Goal: Information Seeking & Learning: Compare options

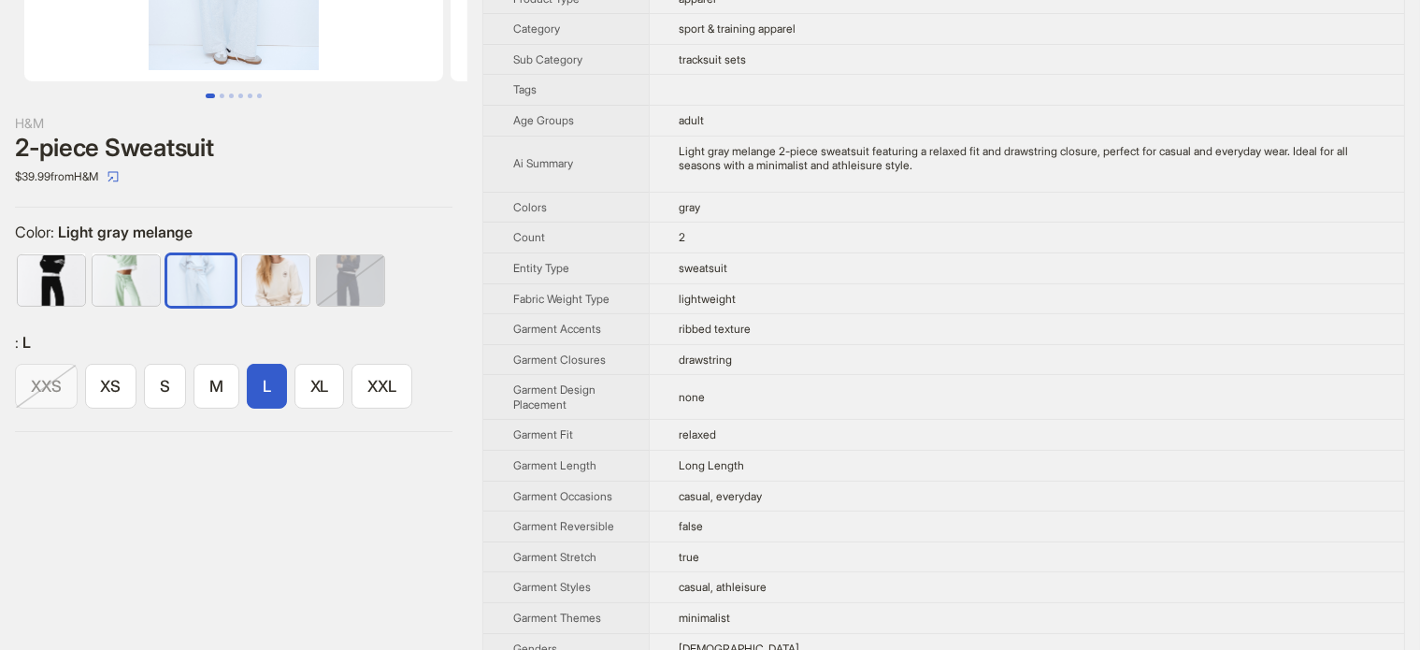
scroll to position [281, 0]
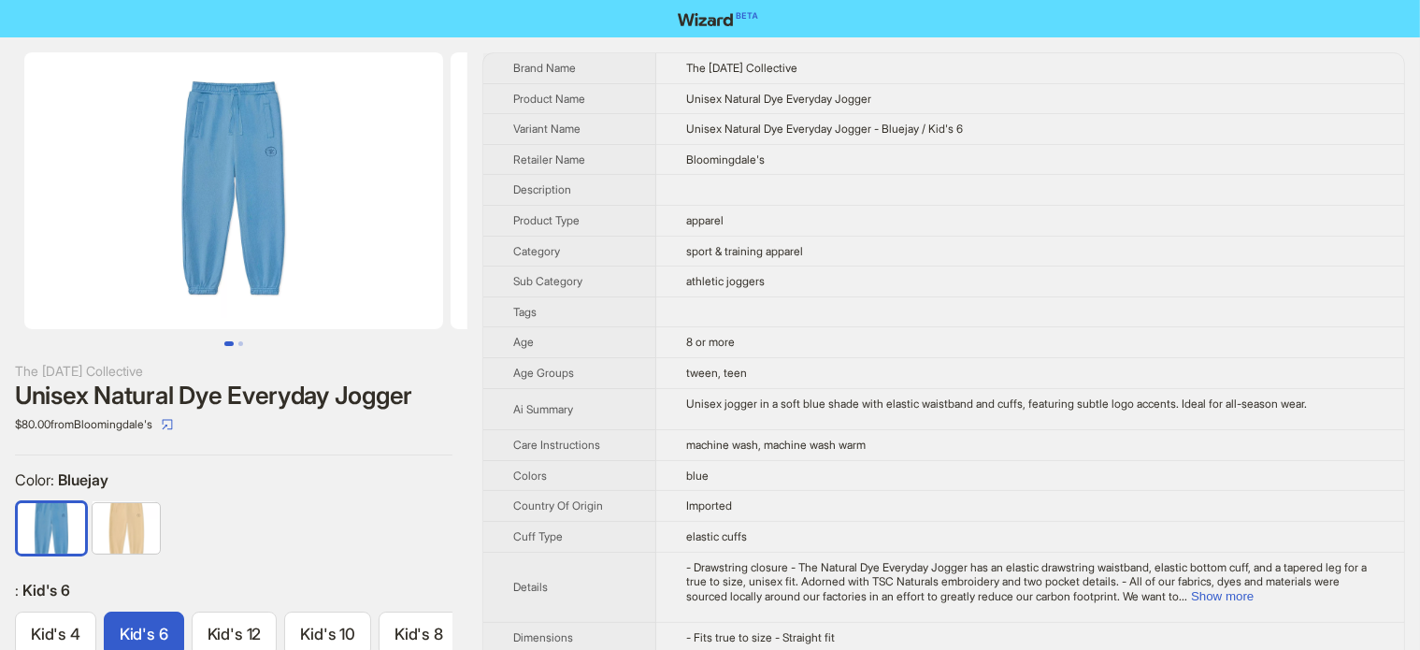
scroll to position [0, 60]
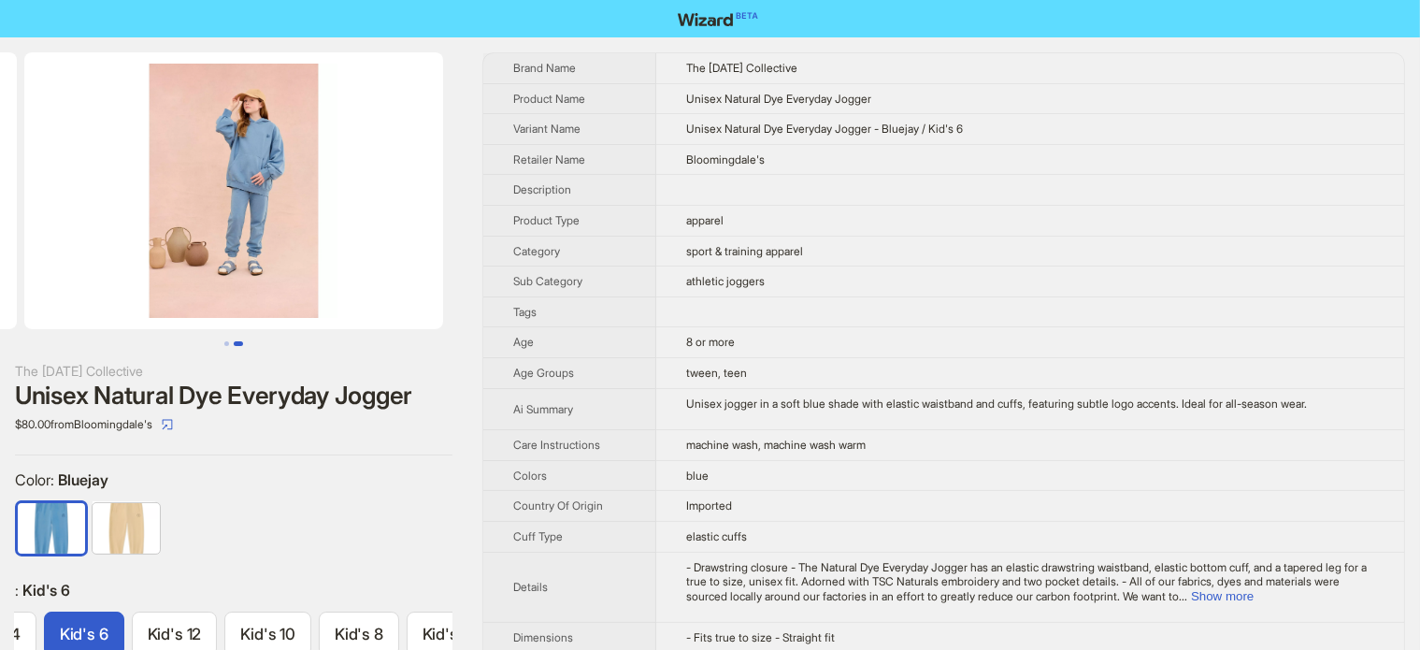
drag, startPoint x: 339, startPoint y: 236, endPoint x: 50, endPoint y: 314, distance: 299.4
click at [50, 314] on ul at bounding box center [234, 190] width 468 height 277
drag, startPoint x: 318, startPoint y: 269, endPoint x: 146, endPoint y: 336, distance: 184.4
click at [146, 336] on div at bounding box center [234, 199] width 468 height 294
drag, startPoint x: 363, startPoint y: 237, endPoint x: 150, endPoint y: 214, distance: 214.4
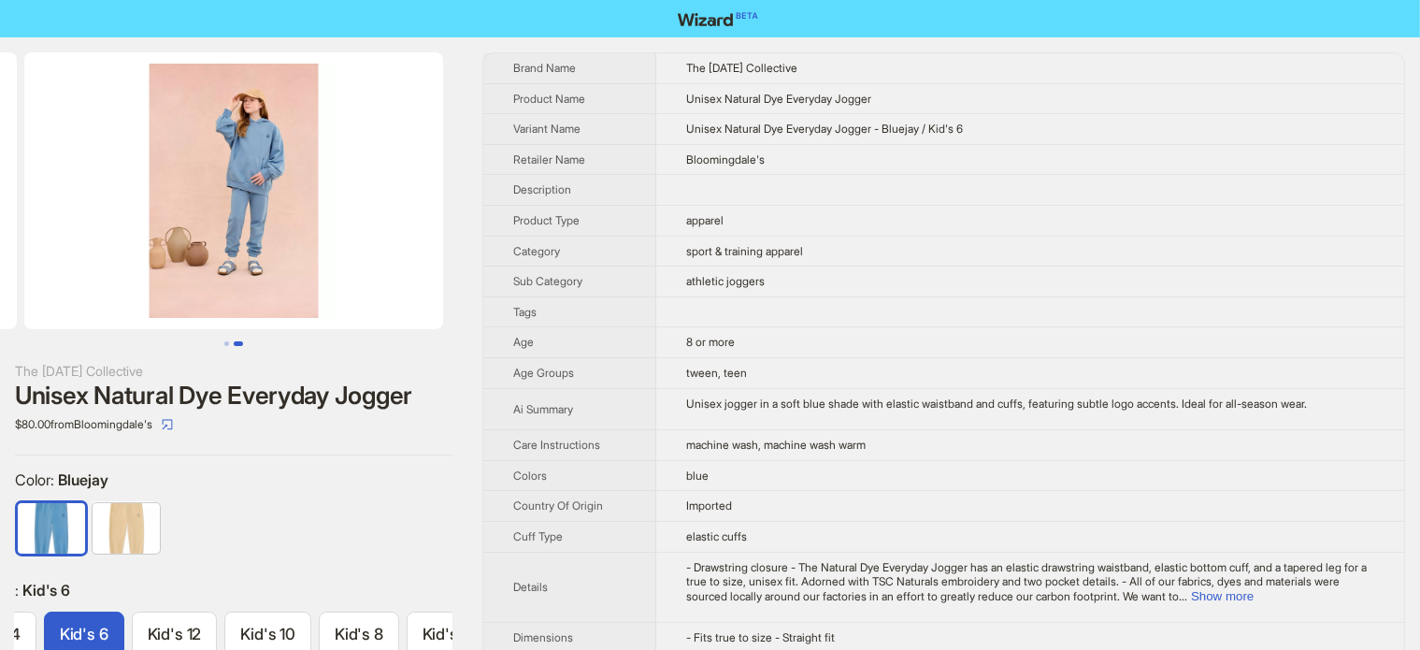
click at [150, 214] on img at bounding box center [233, 190] width 419 height 277
click at [251, 150] on img at bounding box center [233, 190] width 419 height 277
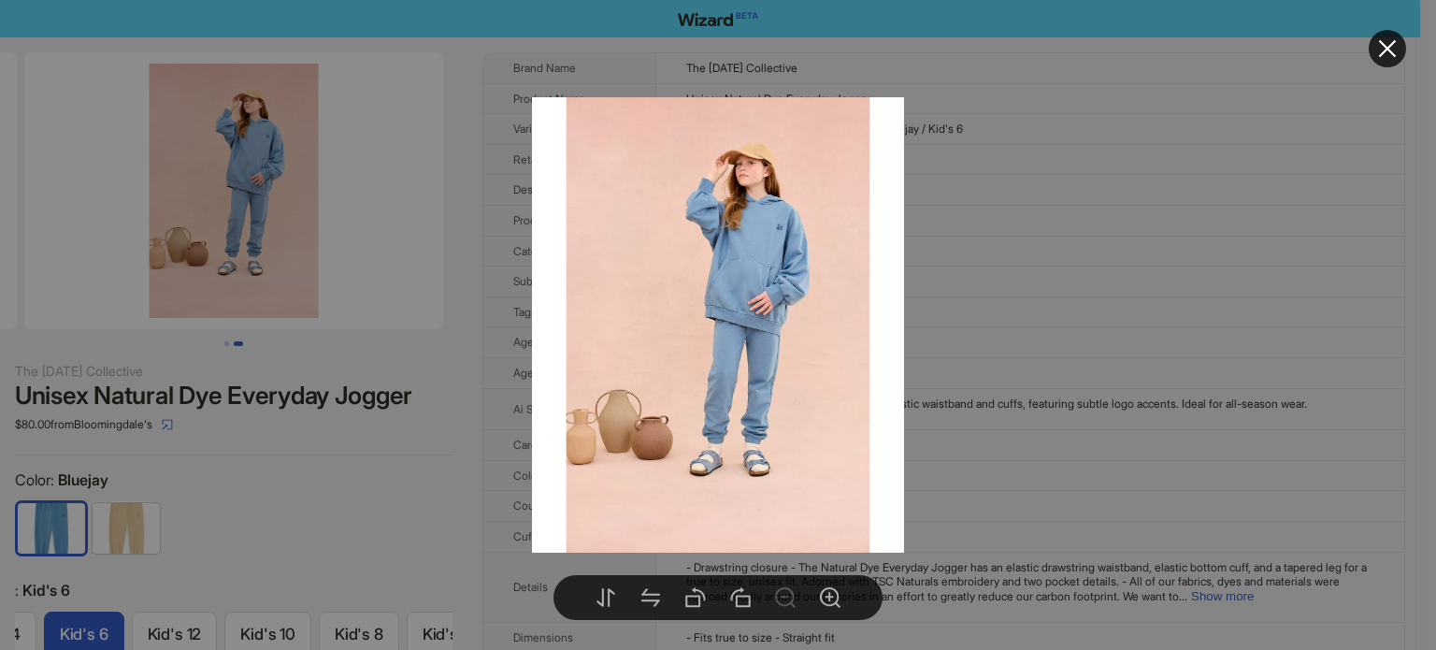
click at [303, 518] on div at bounding box center [718, 325] width 1436 height 650
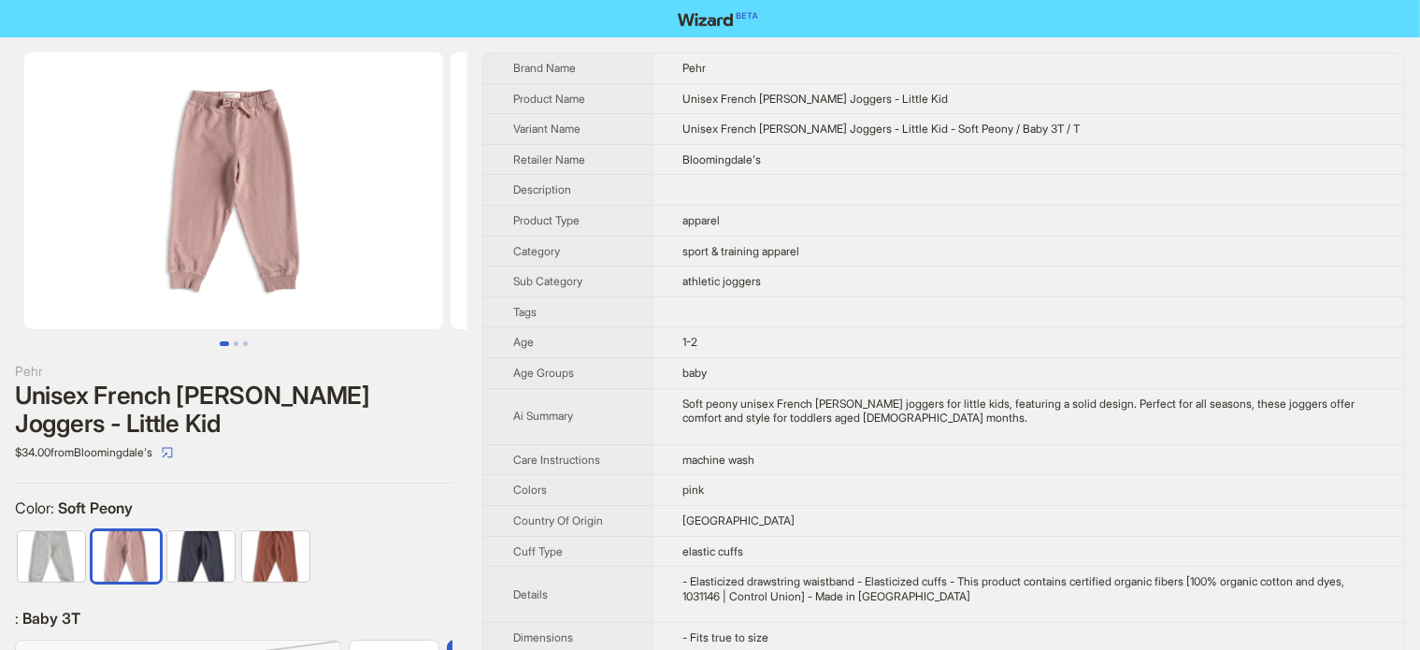
scroll to position [0, 140]
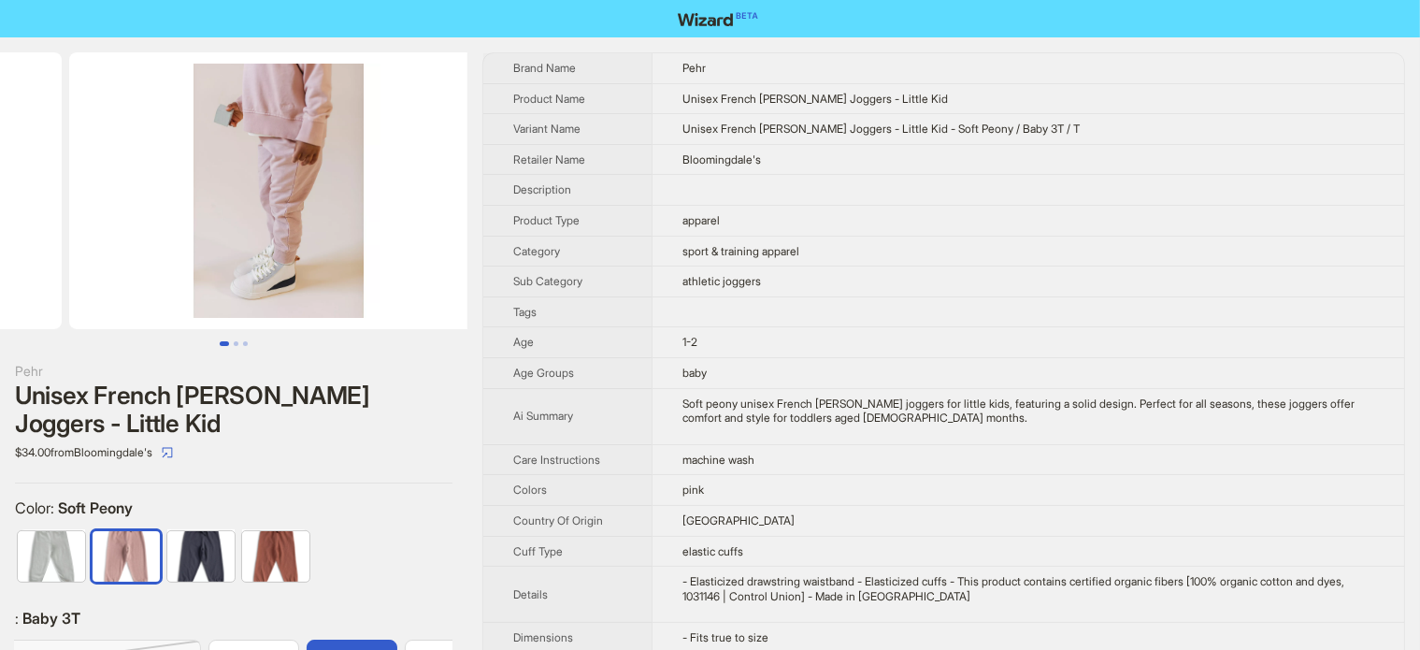
drag, startPoint x: 325, startPoint y: 255, endPoint x: 23, endPoint y: 257, distance: 302.0
click at [23, 257] on ul at bounding box center [234, 190] width 468 height 277
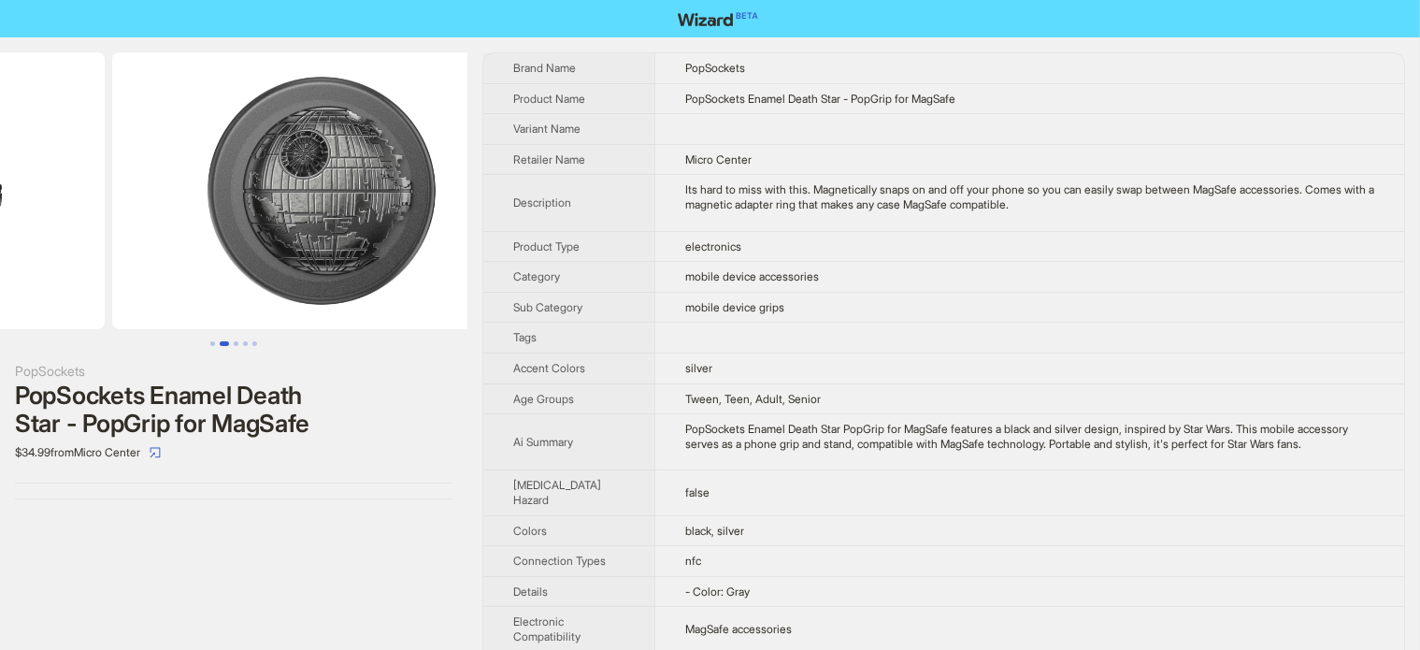
drag, startPoint x: 295, startPoint y: 164, endPoint x: 37, endPoint y: 245, distance: 270.6
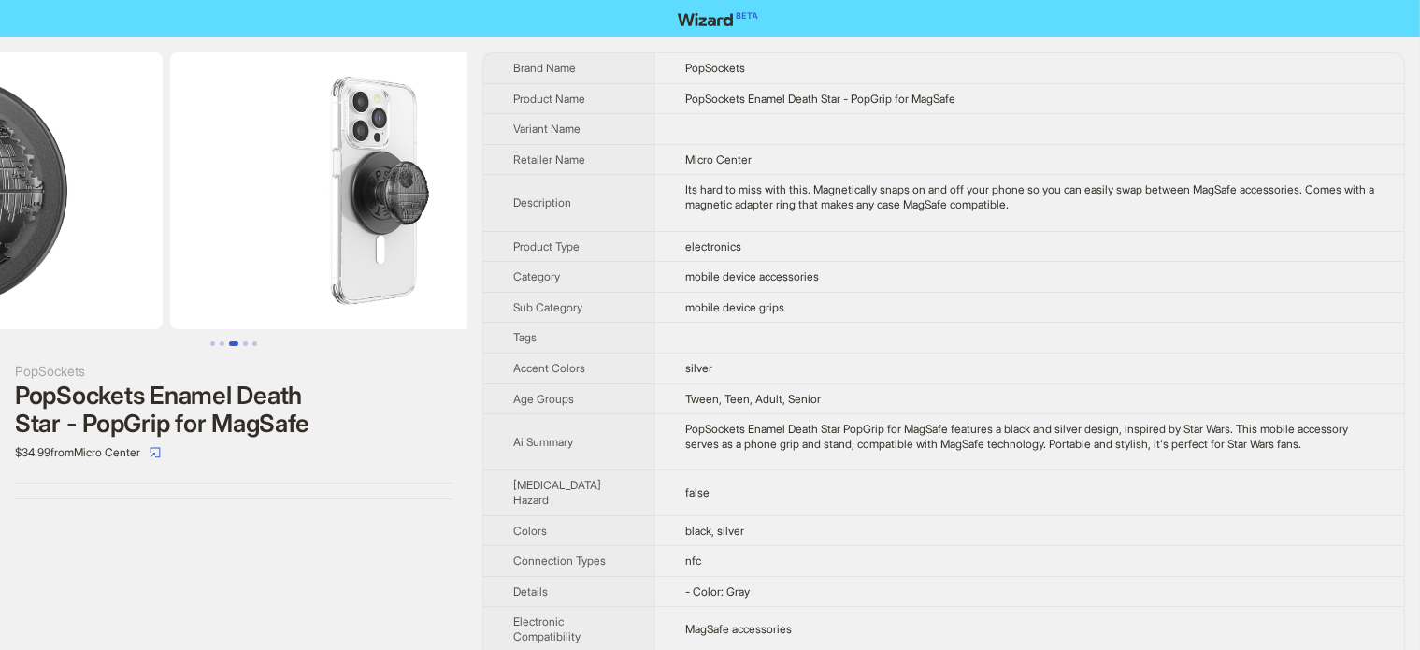
drag, startPoint x: 226, startPoint y: 236, endPoint x: 137, endPoint y: 262, distance: 93.5
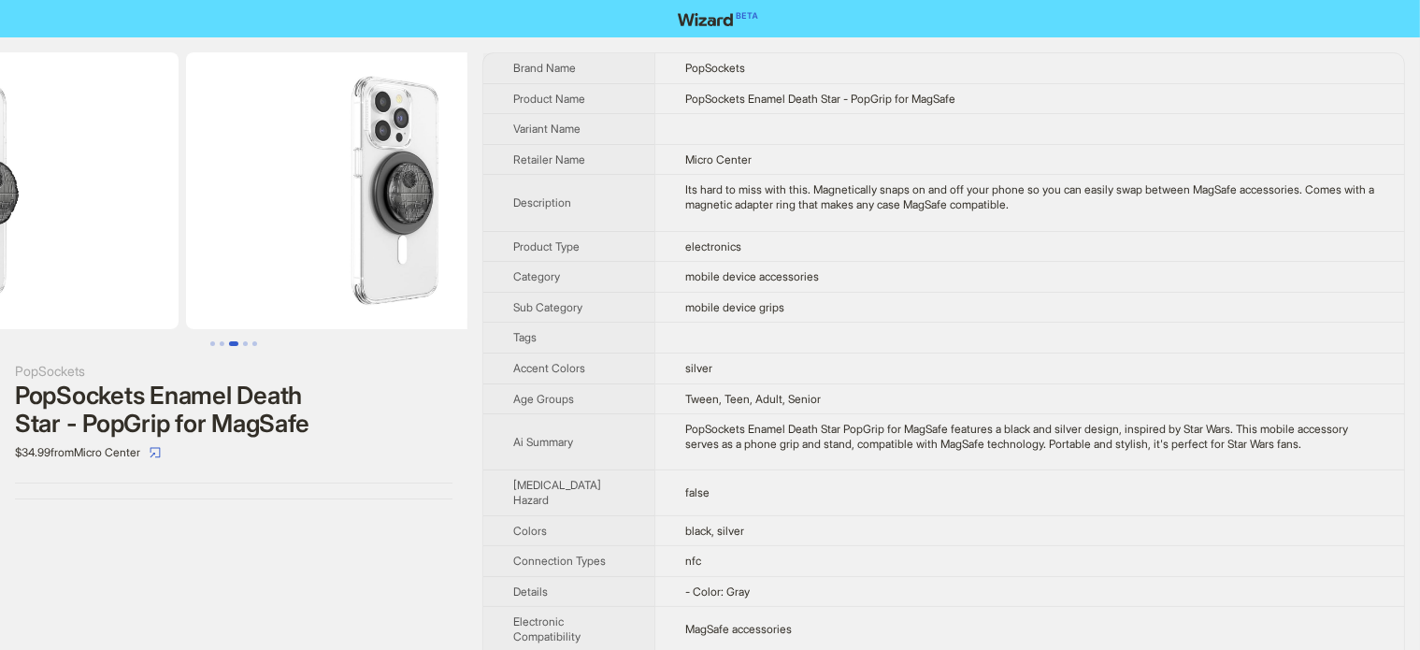
drag, startPoint x: 262, startPoint y: 278, endPoint x: 206, endPoint y: 293, distance: 58.1
click at [206, 293] on ul at bounding box center [234, 190] width 468 height 277
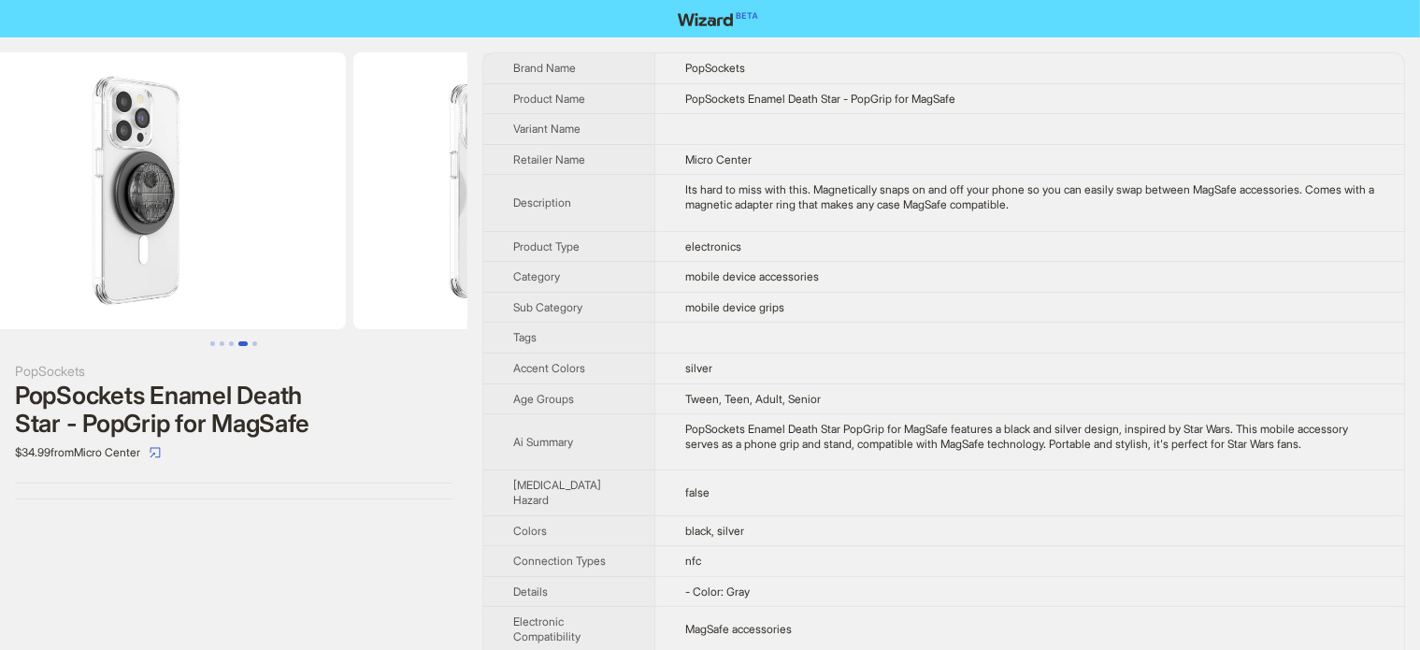
click at [277, 265] on img at bounding box center [136, 190] width 419 height 277
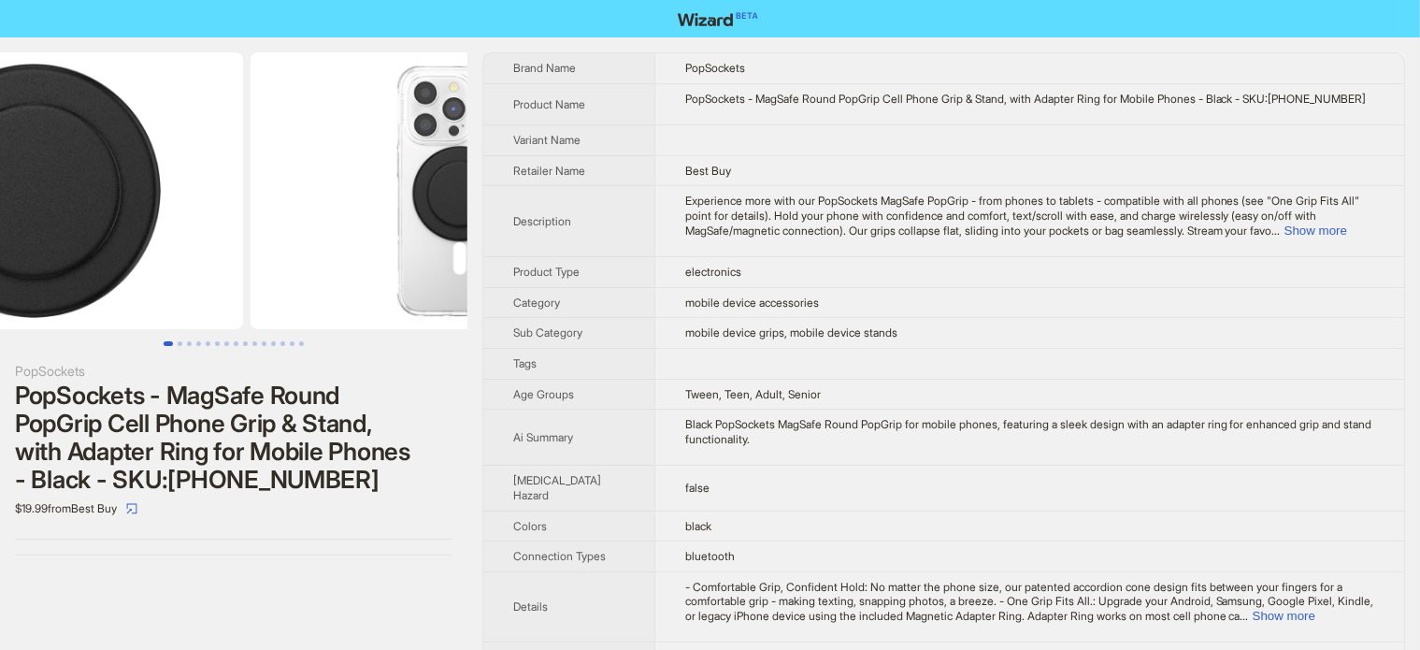
drag, startPoint x: 400, startPoint y: 267, endPoint x: 231, endPoint y: 290, distance: 170.9
click at [232, 290] on ul at bounding box center [234, 190] width 468 height 277
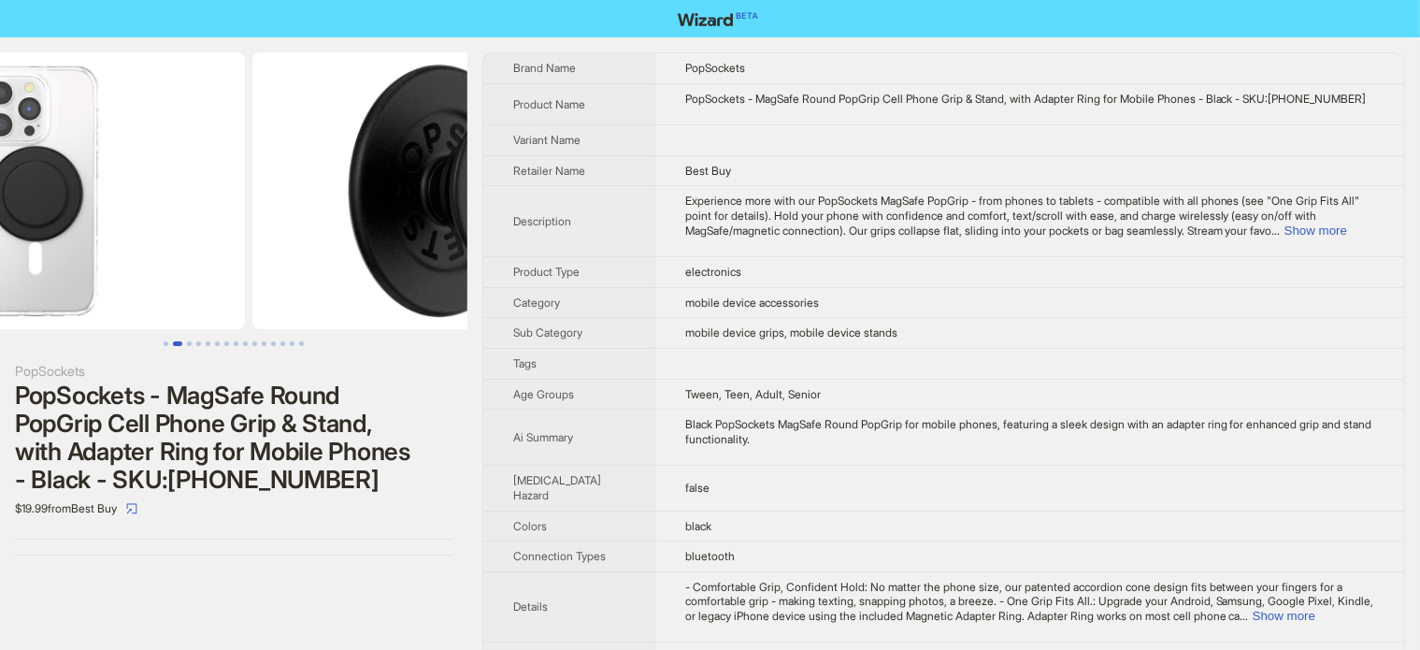
drag, startPoint x: 385, startPoint y: 243, endPoint x: 180, endPoint y: 267, distance: 207.2
click at [180, 267] on ul at bounding box center [234, 190] width 468 height 277
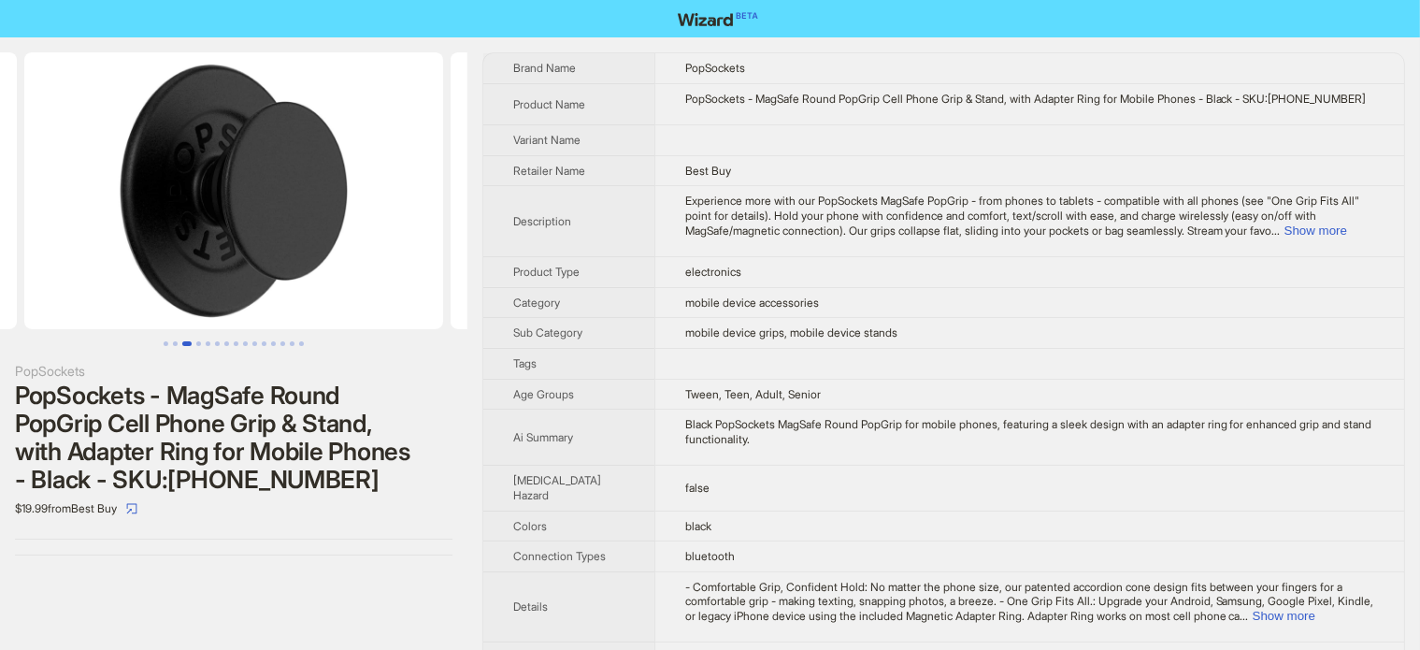
drag, startPoint x: 307, startPoint y: 212, endPoint x: 162, endPoint y: 204, distance: 145.2
click at [162, 204] on img at bounding box center [233, 190] width 419 height 277
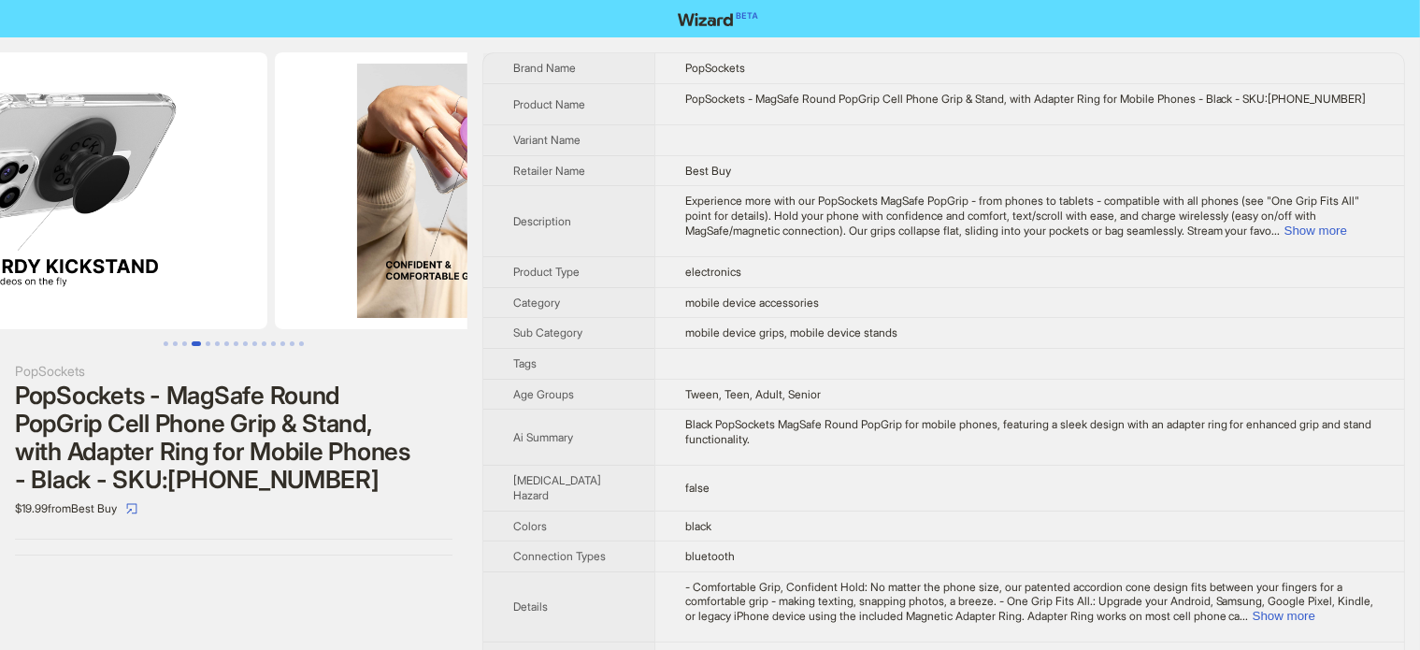
drag, startPoint x: 327, startPoint y: 225, endPoint x: 212, endPoint y: 236, distance: 115.5
click at [212, 236] on img at bounding box center [58, 190] width 419 height 277
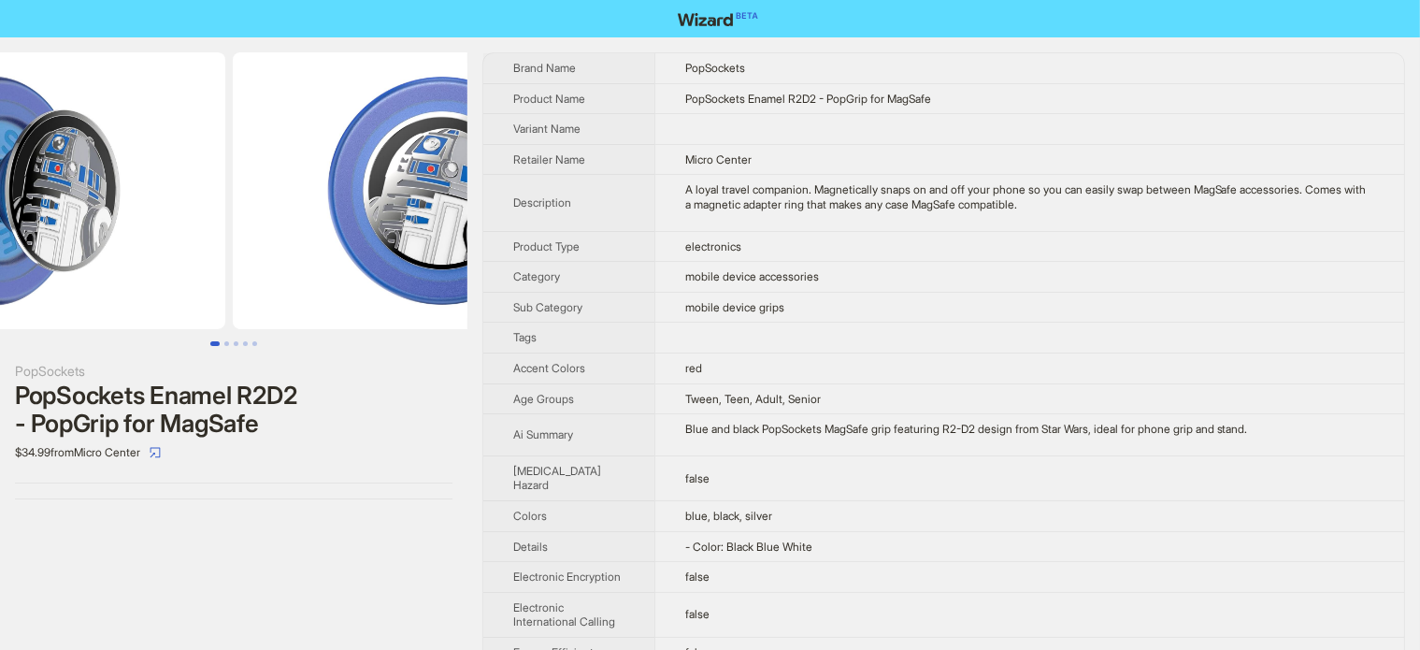
drag, startPoint x: 327, startPoint y: 154, endPoint x: 218, endPoint y: 181, distance: 112.7
click at [218, 181] on li at bounding box center [5, 190] width 447 height 277
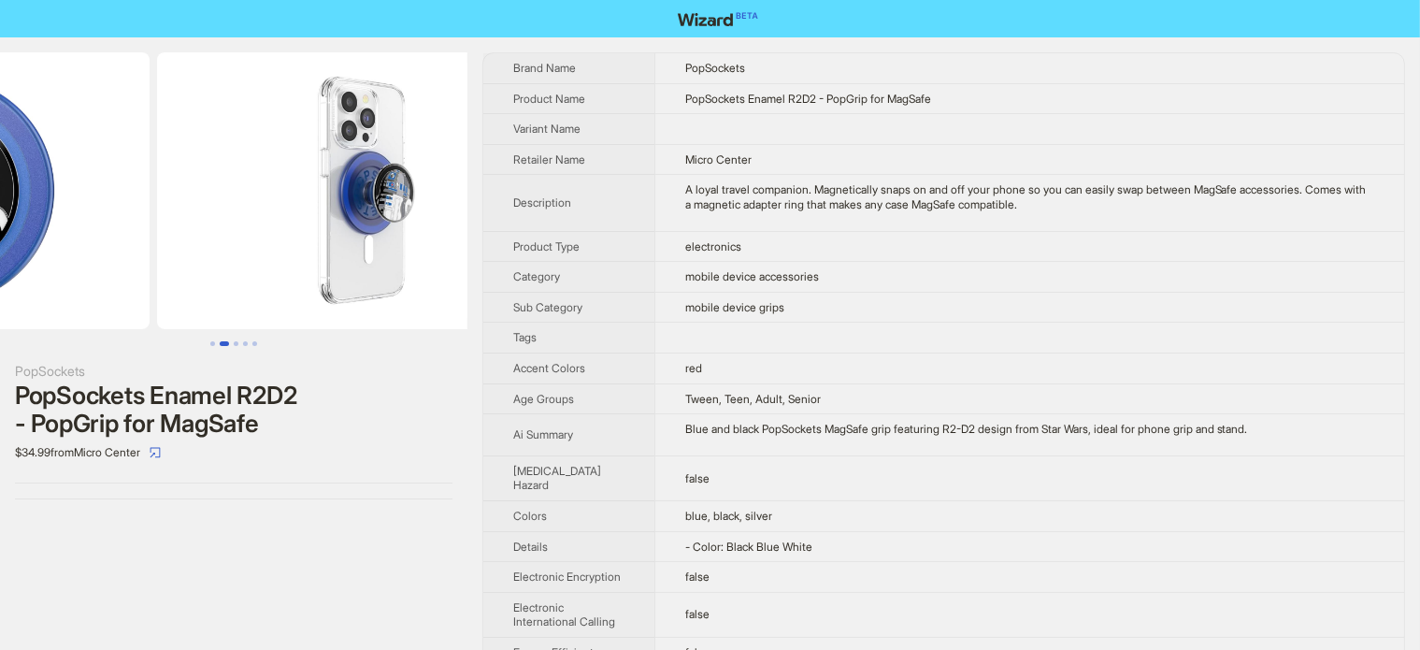
drag, startPoint x: 446, startPoint y: 180, endPoint x: 207, endPoint y: 238, distance: 246.3
click at [207, 238] on li at bounding box center [366, 190] width 426 height 277
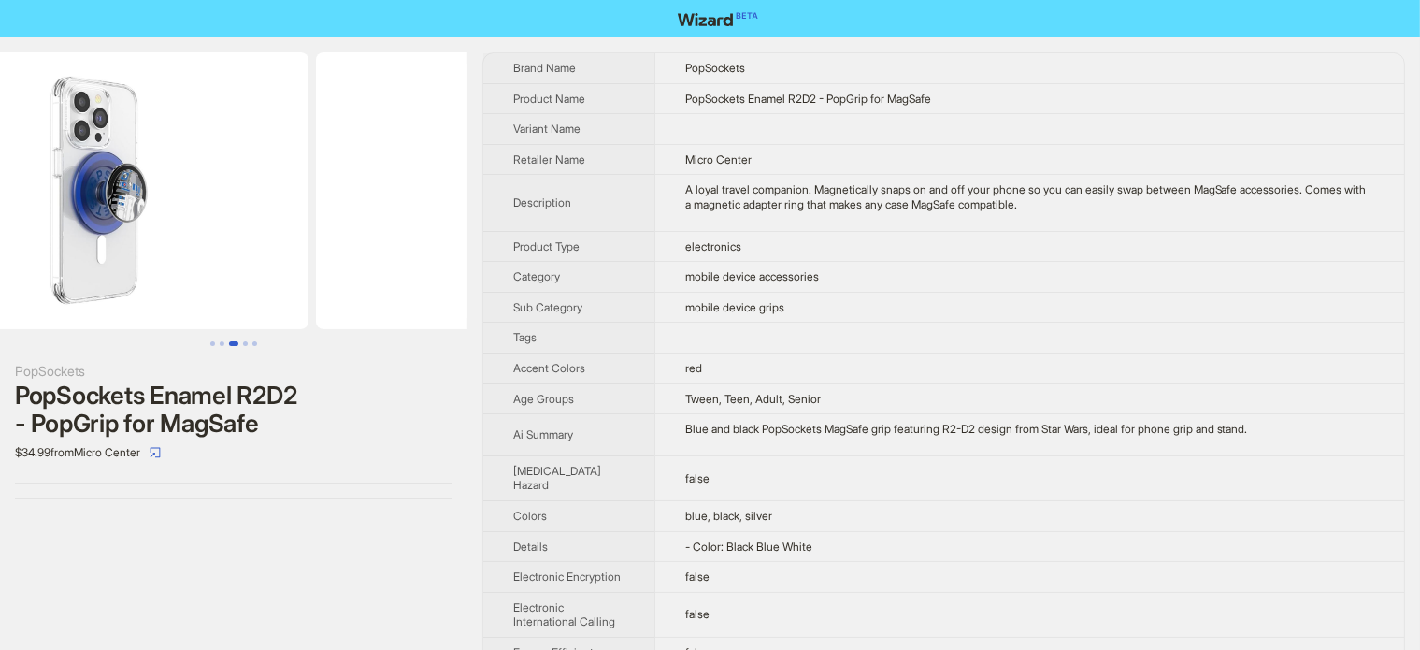
drag, startPoint x: 303, startPoint y: 228, endPoint x: 191, endPoint y: 253, distance: 115.0
click at [203, 250] on img at bounding box center [99, 190] width 419 height 277
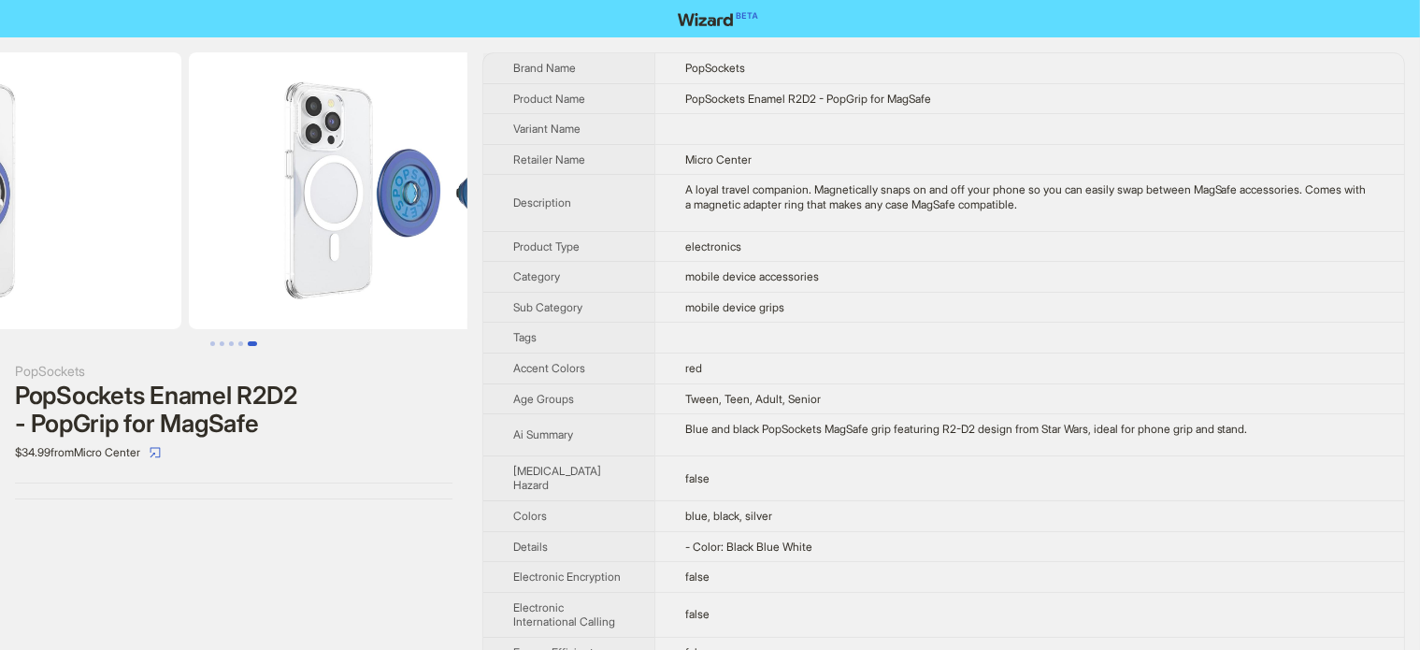
drag, startPoint x: 307, startPoint y: 195, endPoint x: 117, endPoint y: 228, distance: 192.6
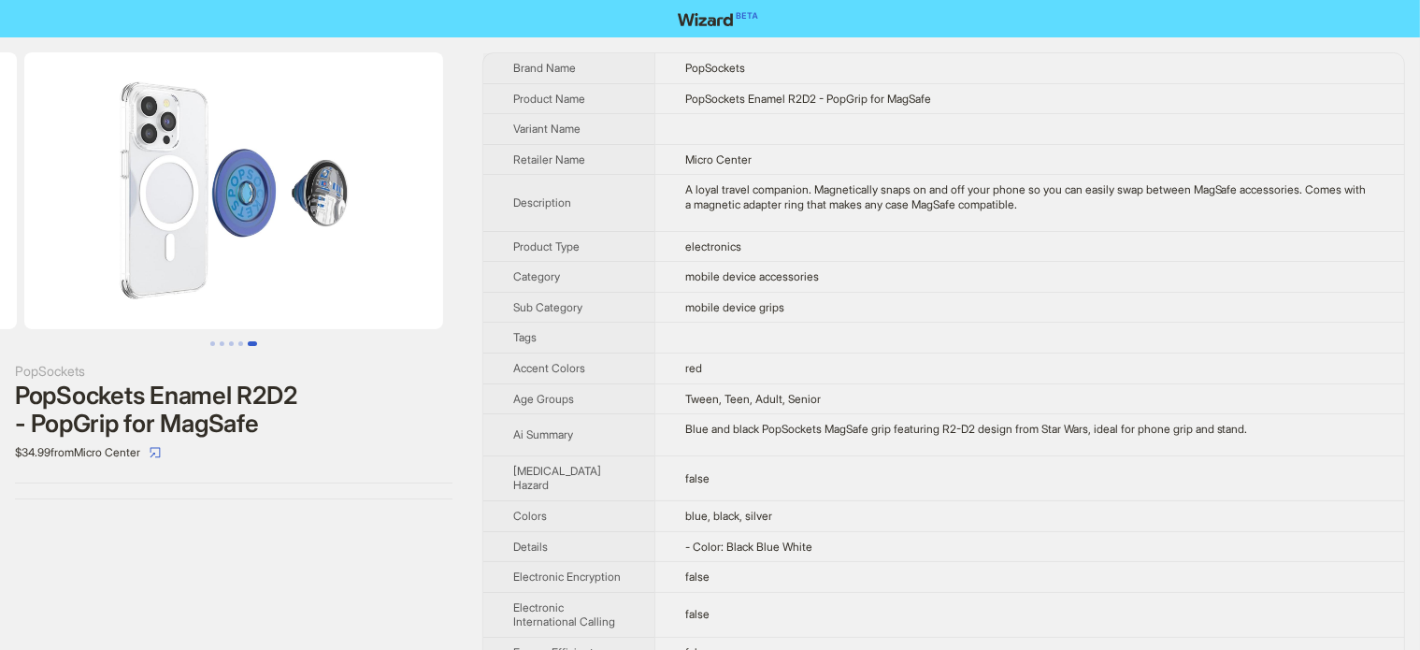
drag, startPoint x: 168, startPoint y: 250, endPoint x: 150, endPoint y: 254, distance: 19.3
click at [150, 254] on img at bounding box center [233, 190] width 419 height 277
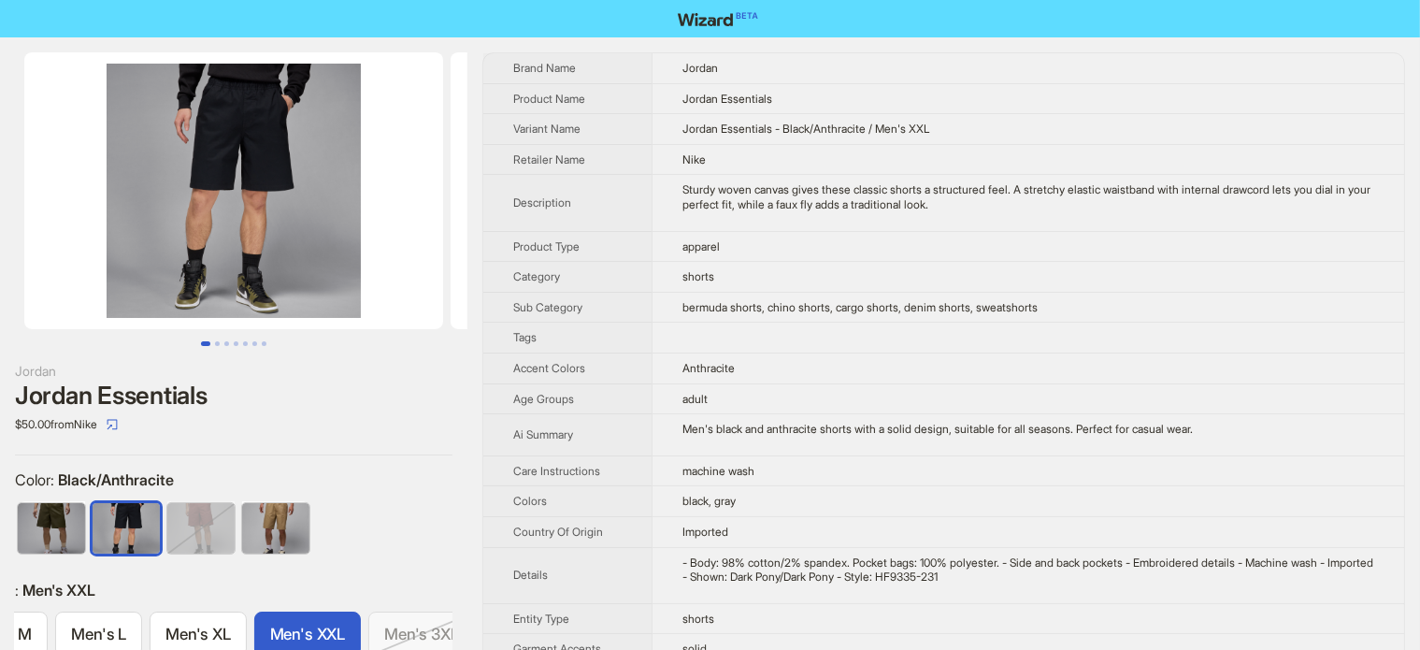
scroll to position [0, 304]
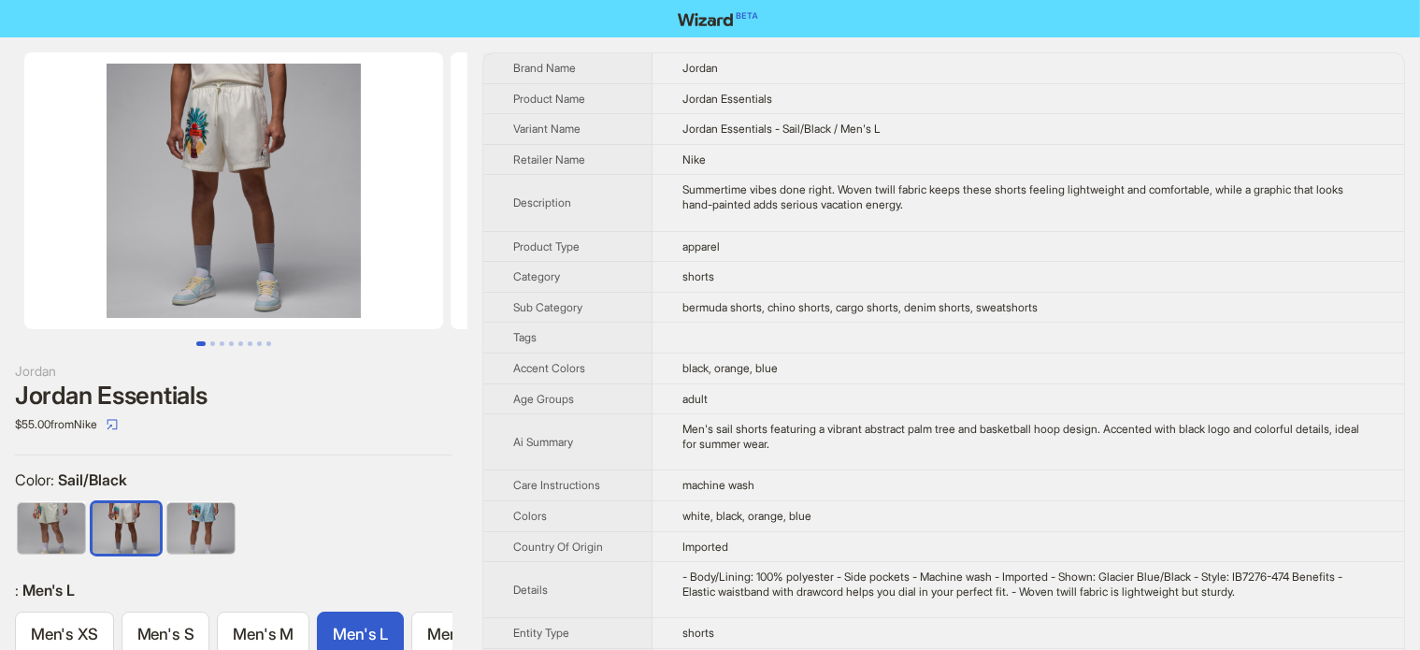
scroll to position [0, 236]
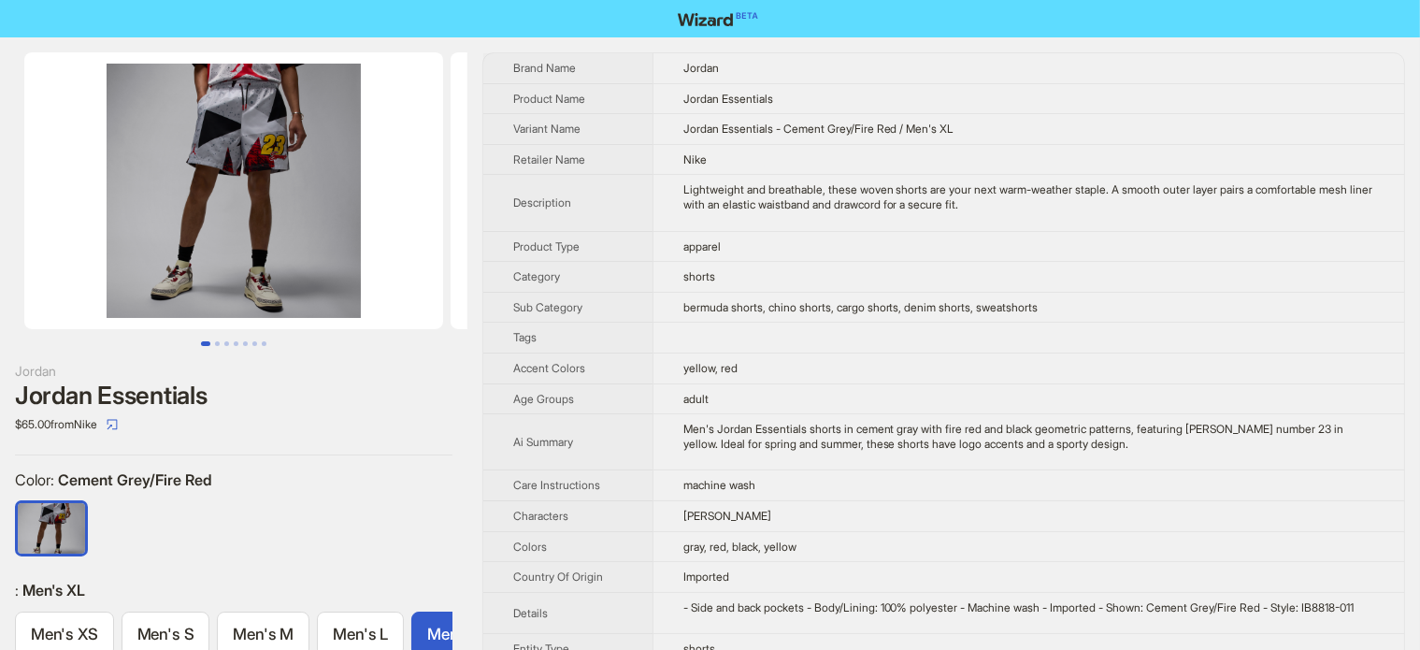
scroll to position [0, 304]
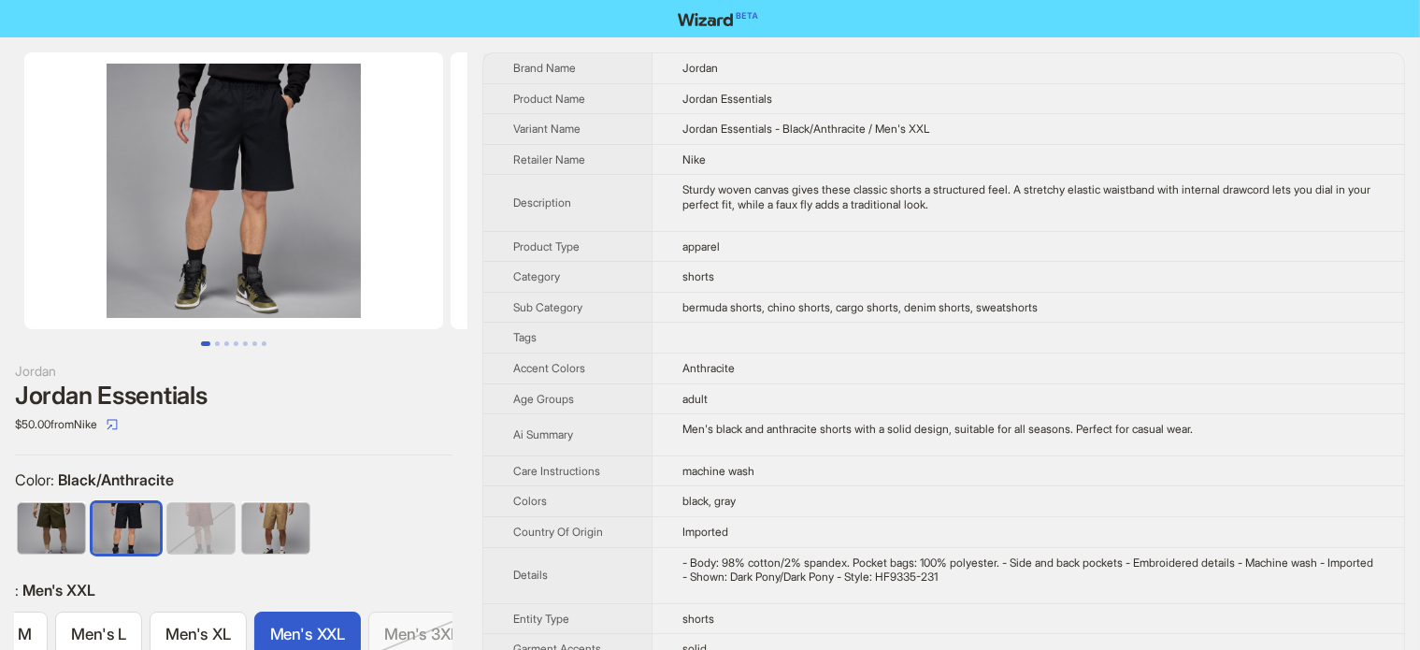
scroll to position [0, 304]
drag, startPoint x: 329, startPoint y: 195, endPoint x: 144, endPoint y: 243, distance: 191.2
click at [151, 243] on ul at bounding box center [234, 190] width 468 height 277
click at [451, 243] on img at bounding box center [660, 190] width 419 height 277
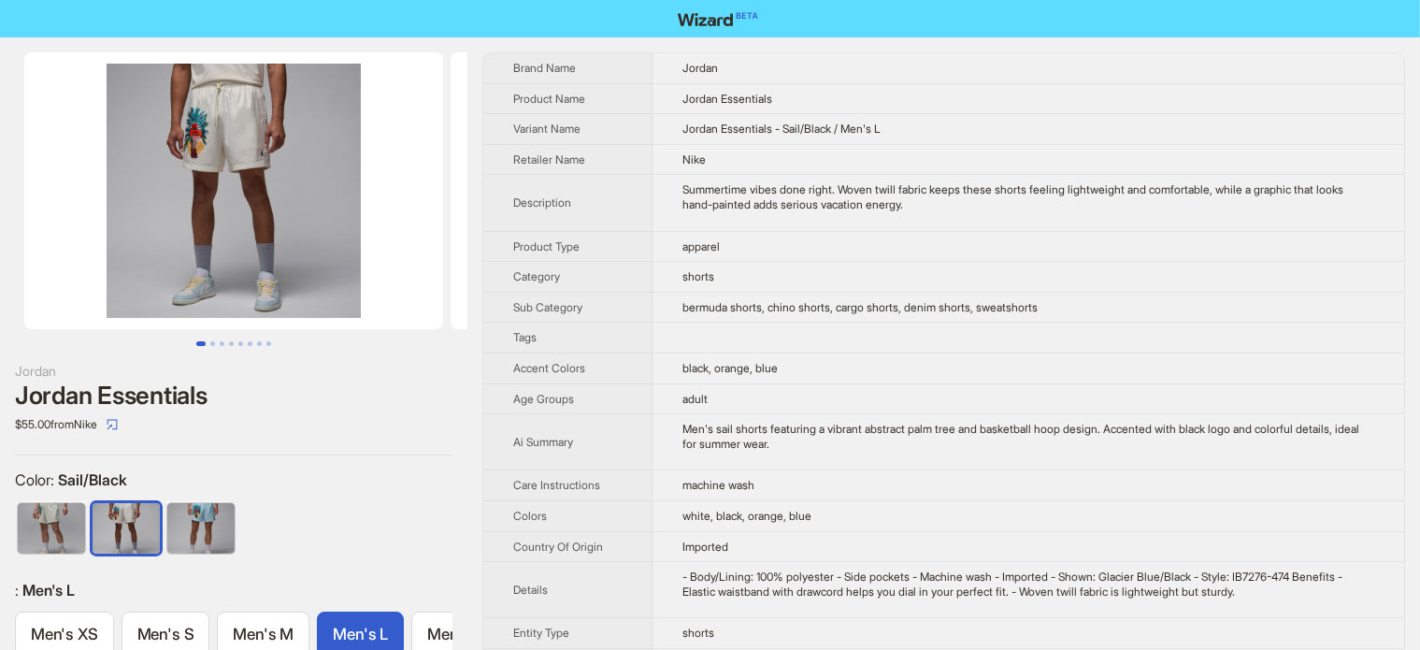
scroll to position [0, 279]
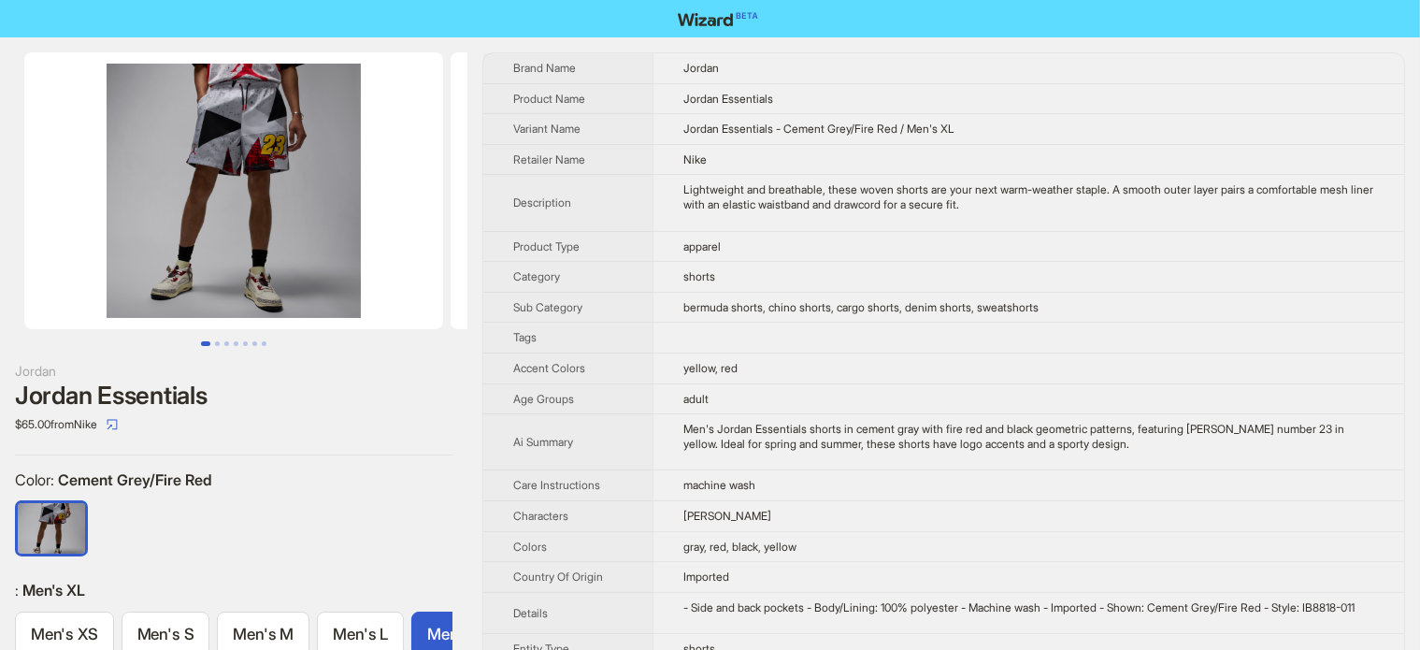
scroll to position [0, 304]
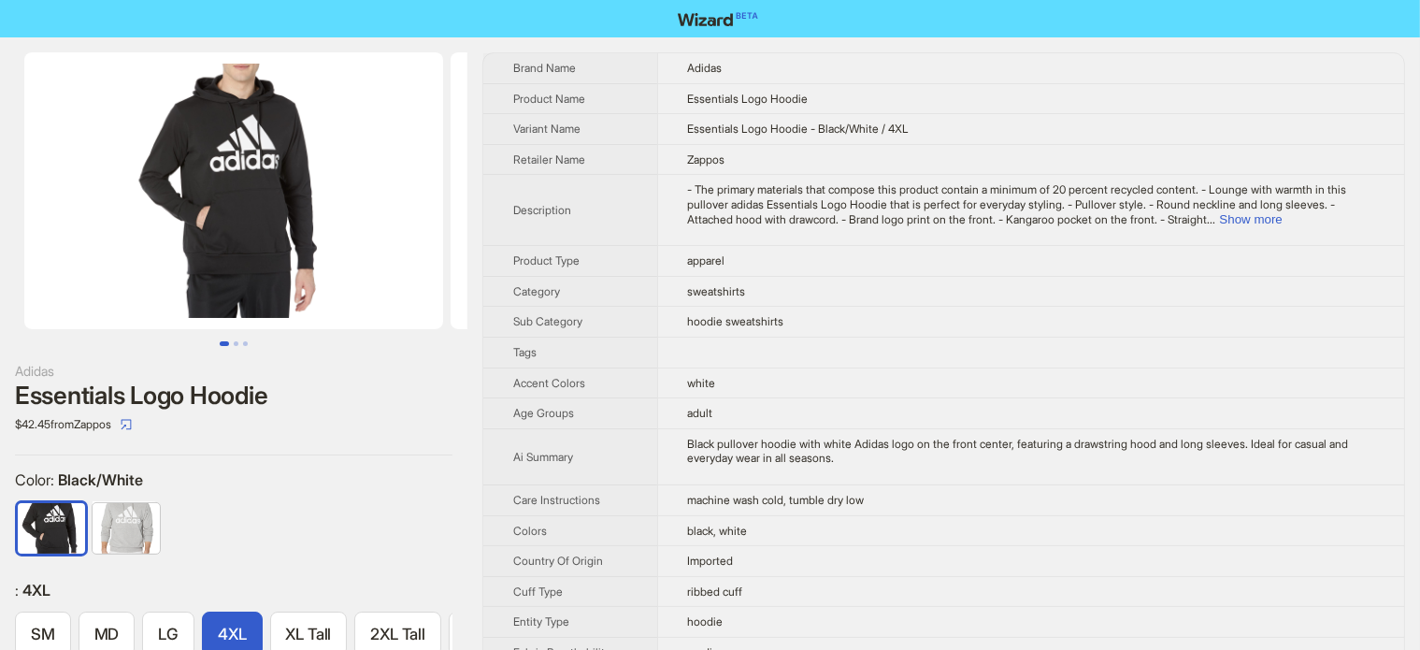
scroll to position [0, 92]
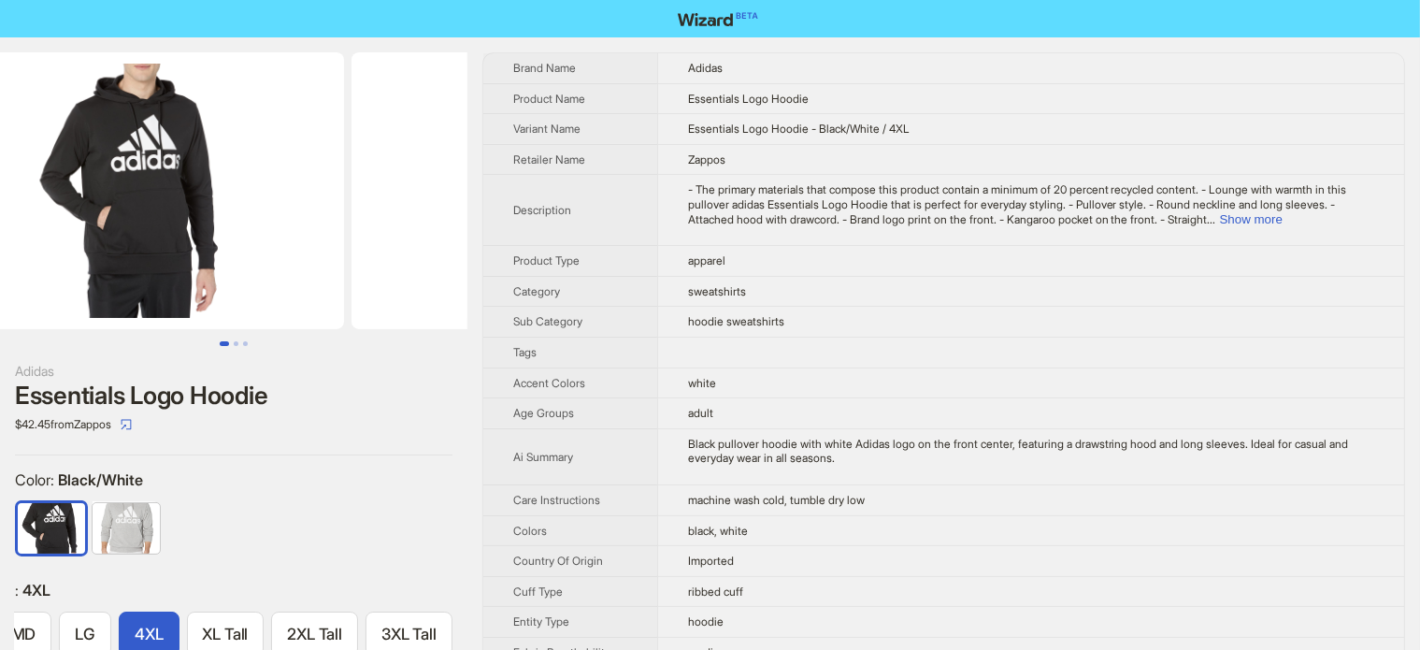
scroll to position [0, 426]
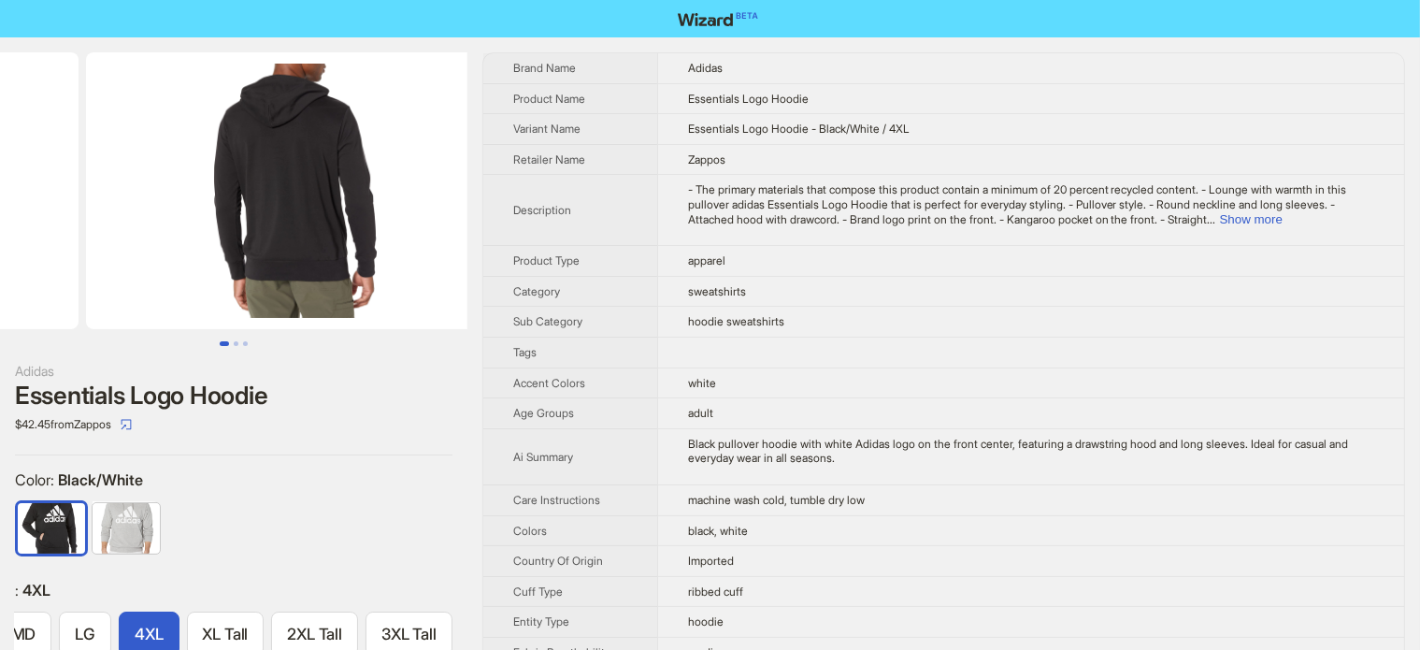
drag, startPoint x: 324, startPoint y: 205, endPoint x: 157, endPoint y: 242, distance: 170.6
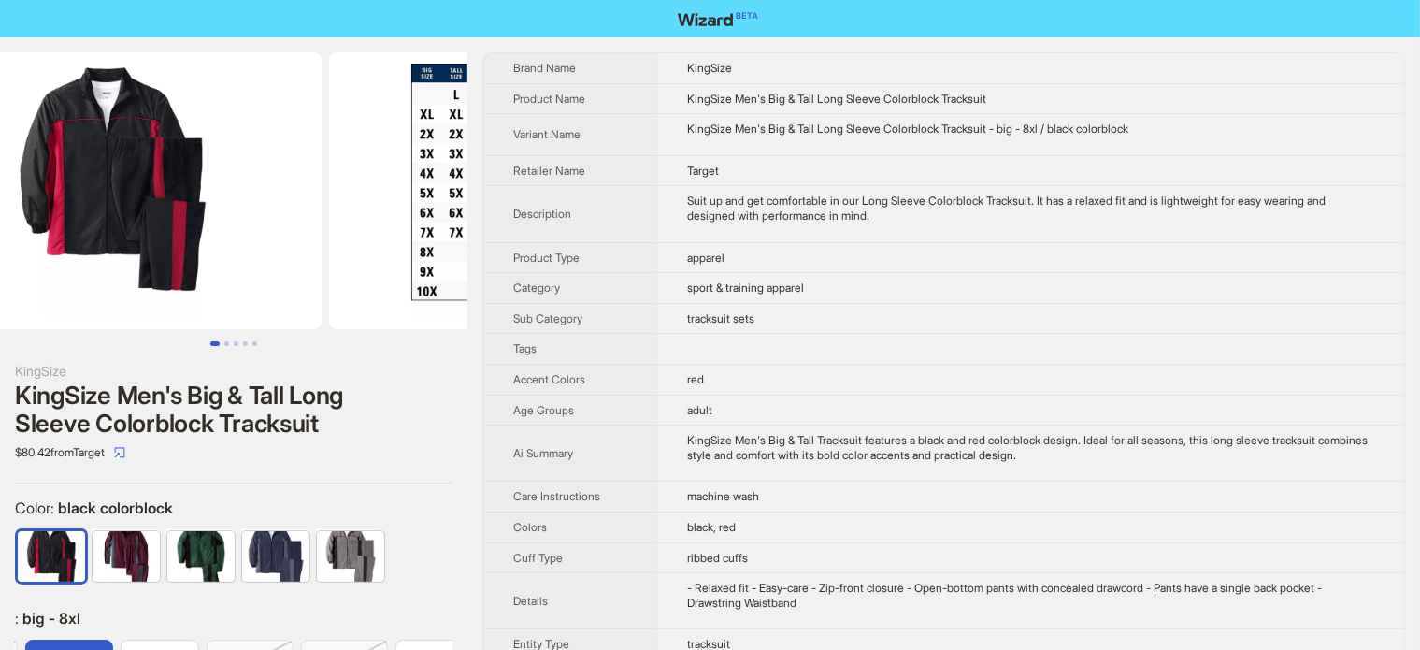
drag, startPoint x: 374, startPoint y: 269, endPoint x: 147, endPoint y: 269, distance: 227.2
click at [149, 269] on ul at bounding box center [234, 190] width 468 height 277
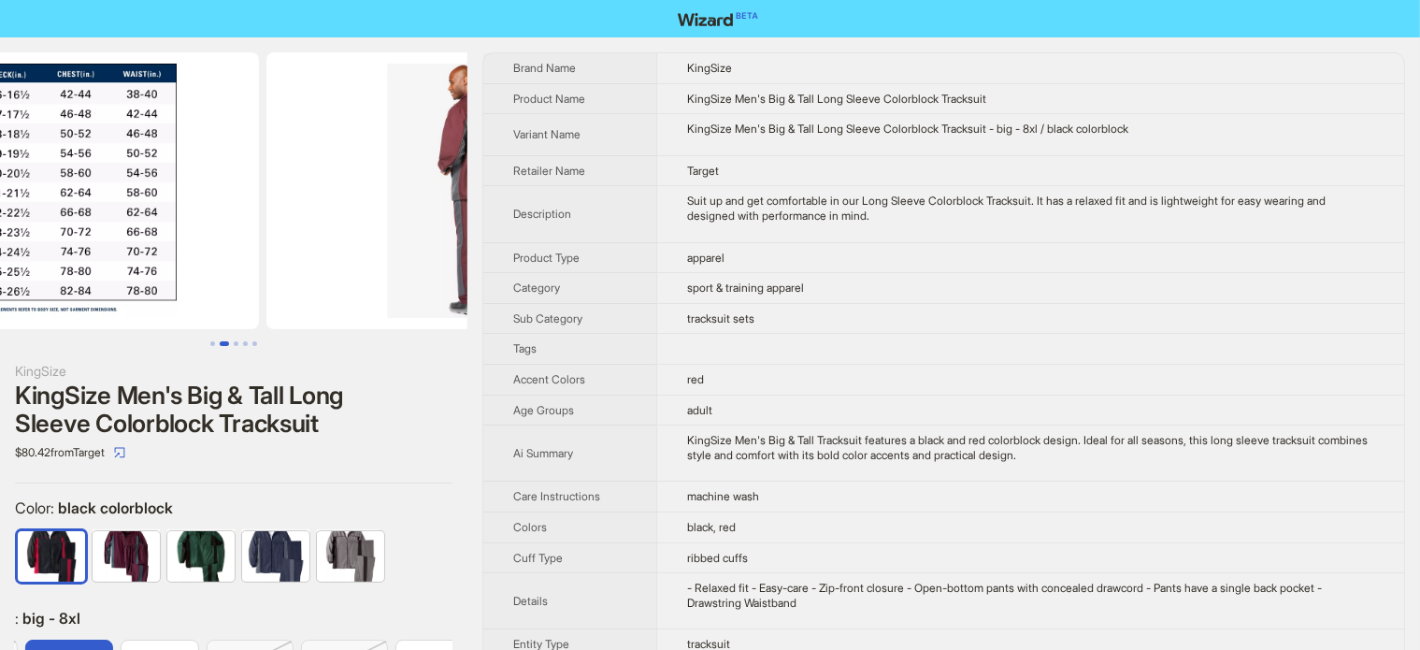
drag, startPoint x: 331, startPoint y: 235, endPoint x: 168, endPoint y: 277, distance: 168.1
click at [170, 277] on img at bounding box center [49, 190] width 419 height 277
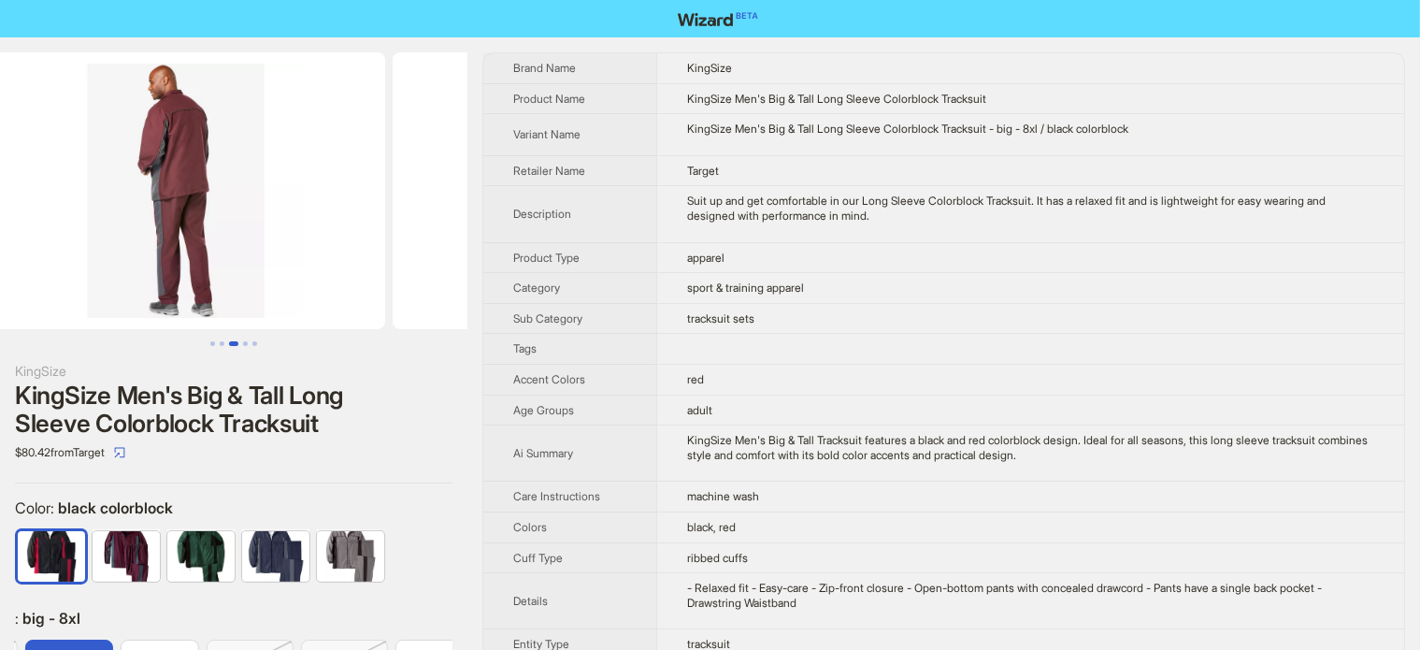
scroll to position [0, 1279]
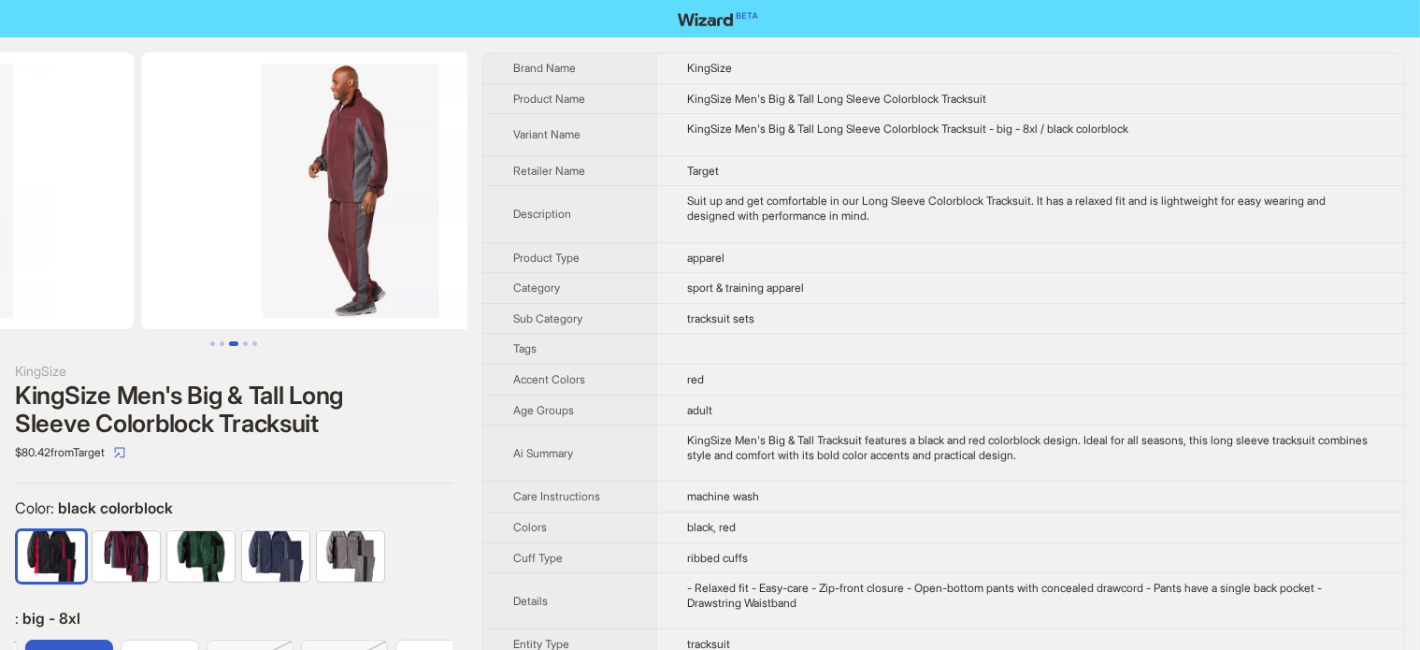
drag, startPoint x: 325, startPoint y: 250, endPoint x: 185, endPoint y: 274, distance: 142.4
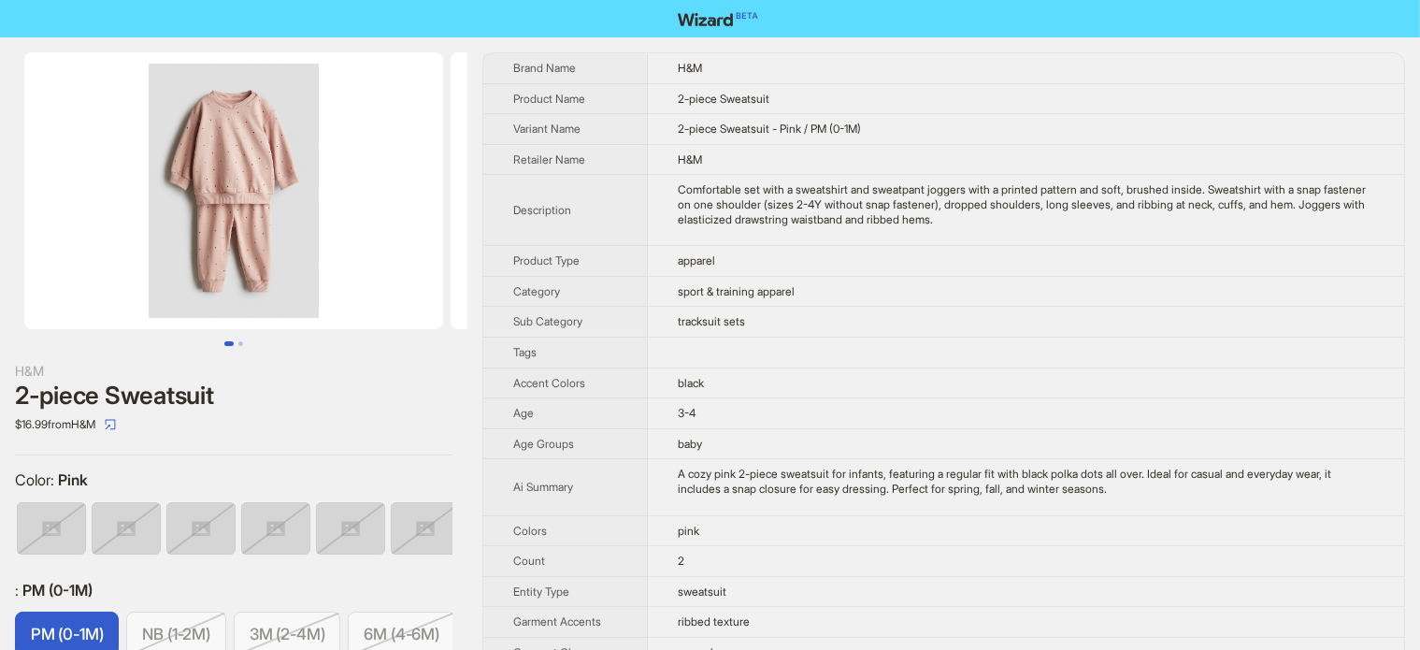
scroll to position [0, 385]
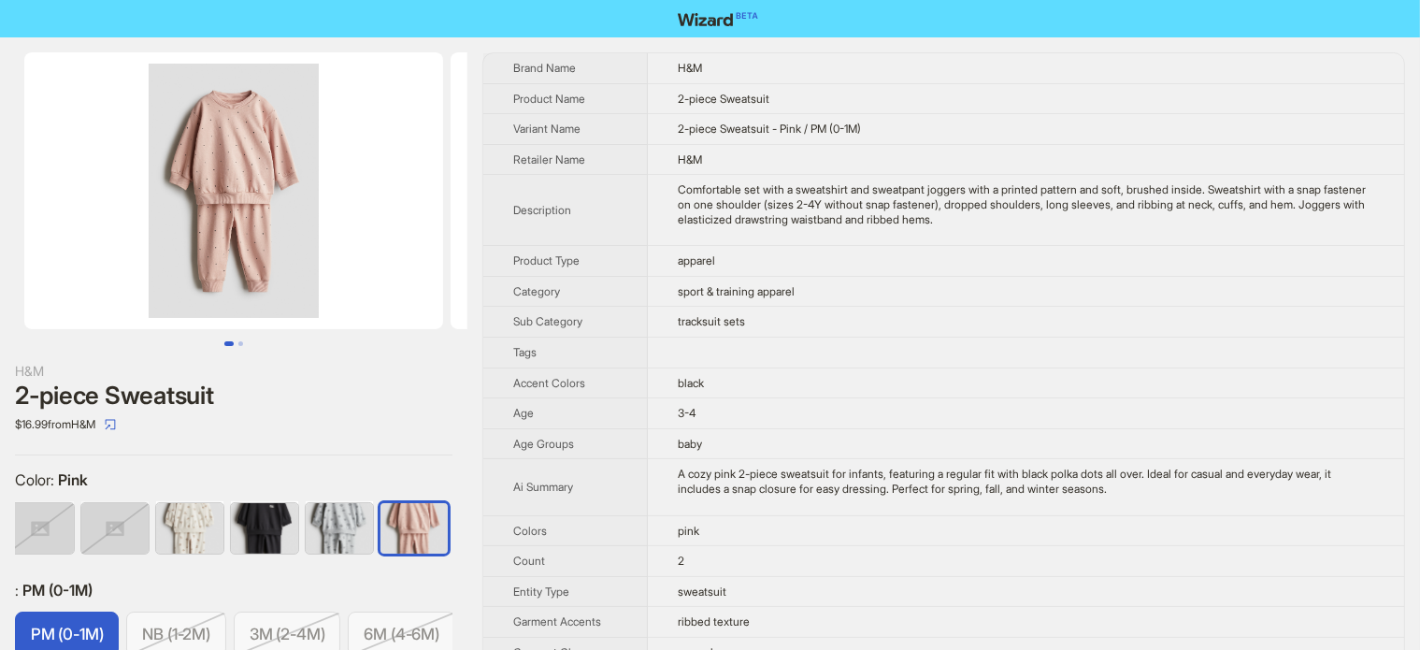
drag, startPoint x: 295, startPoint y: 201, endPoint x: 106, endPoint y: 202, distance: 189.8
click at [119, 235] on img at bounding box center [233, 190] width 419 height 277
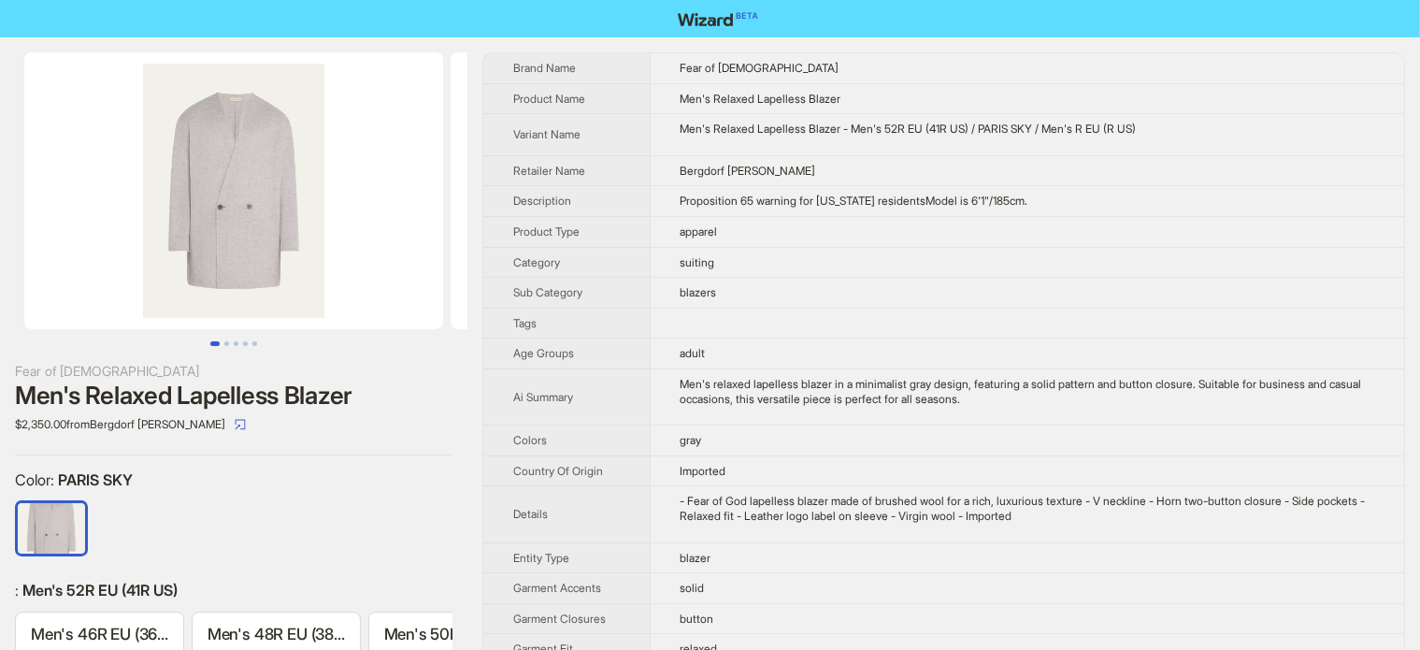
scroll to position [0, 292]
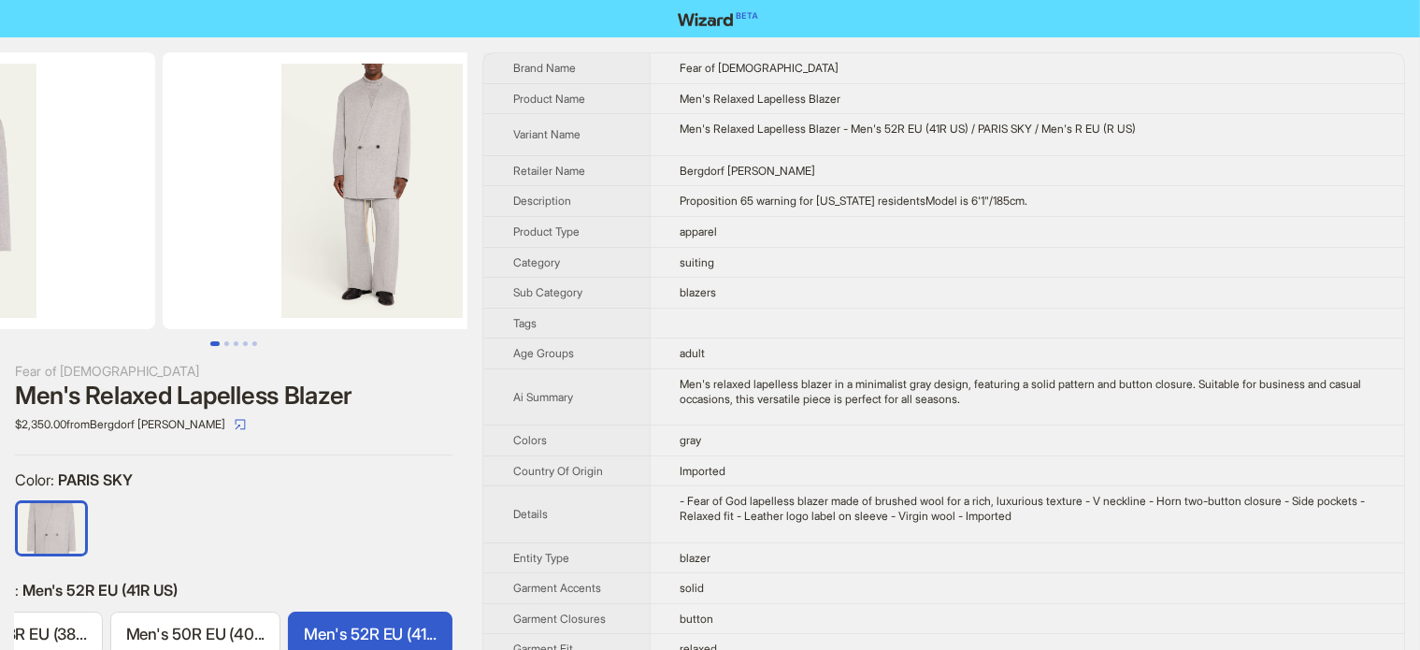
drag, startPoint x: 338, startPoint y: 210, endPoint x: 143, endPoint y: 273, distance: 204.3
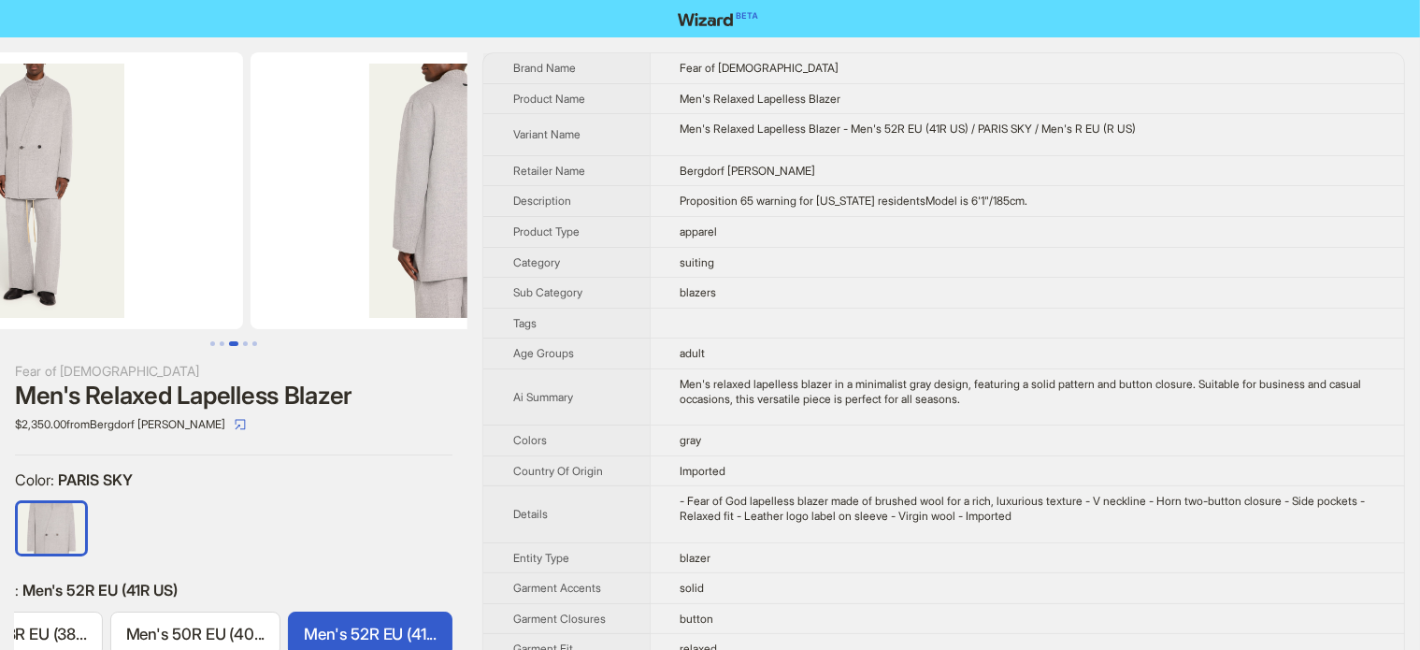
drag, startPoint x: 362, startPoint y: 263, endPoint x: 191, endPoint y: 260, distance: 171.1
click at [191, 260] on ul at bounding box center [234, 190] width 468 height 277
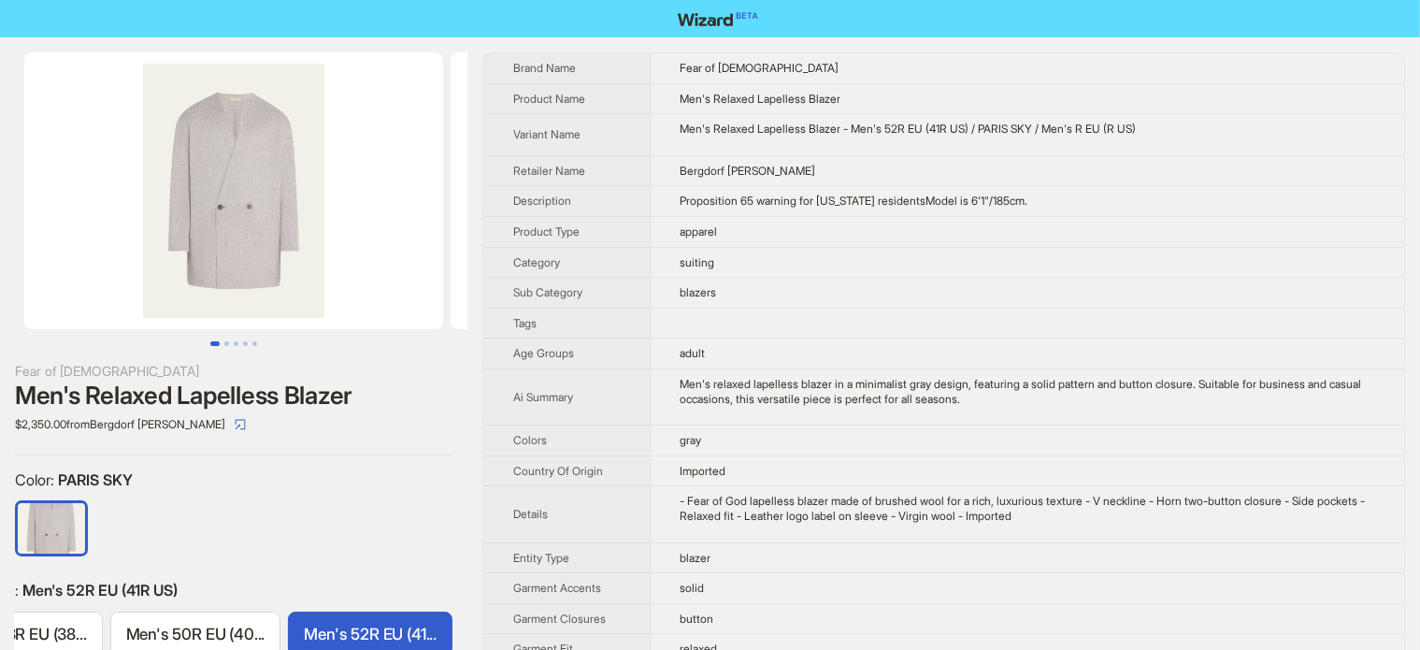
scroll to position [0, 292]
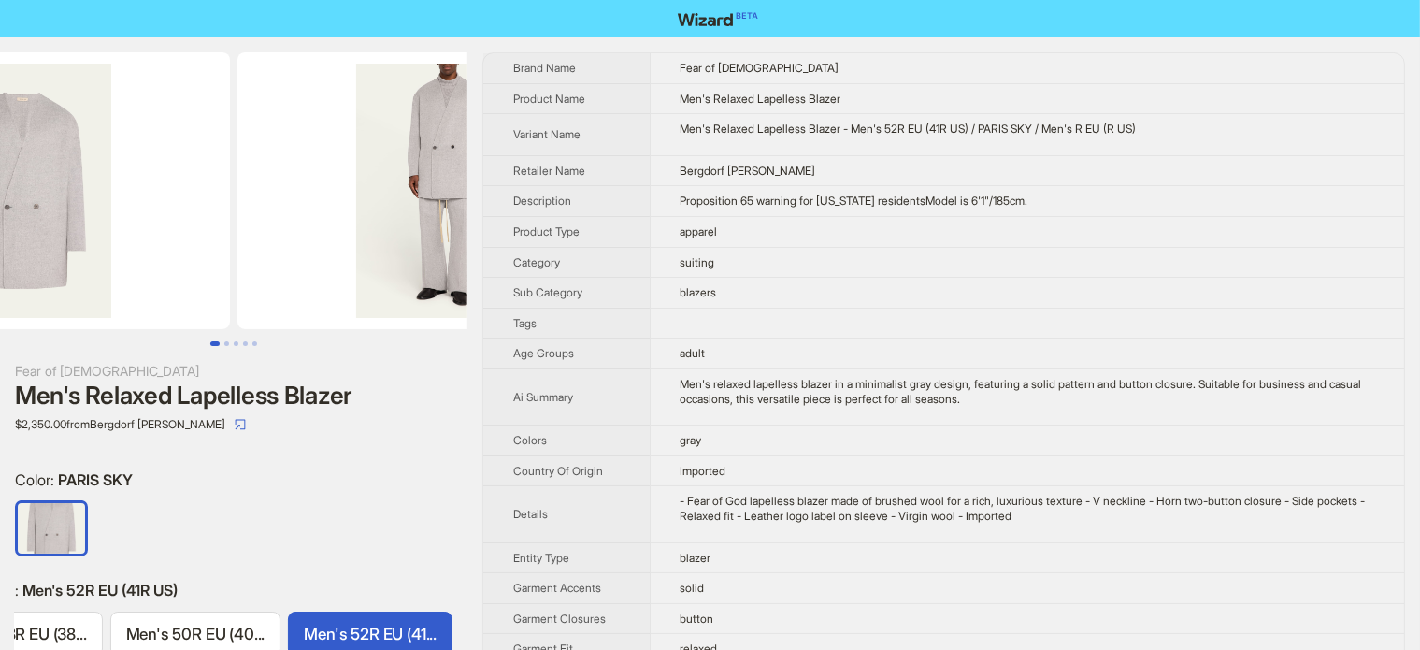
drag, startPoint x: 299, startPoint y: 193, endPoint x: 117, endPoint y: 199, distance: 182.5
click at [133, 220] on img at bounding box center [20, 190] width 419 height 277
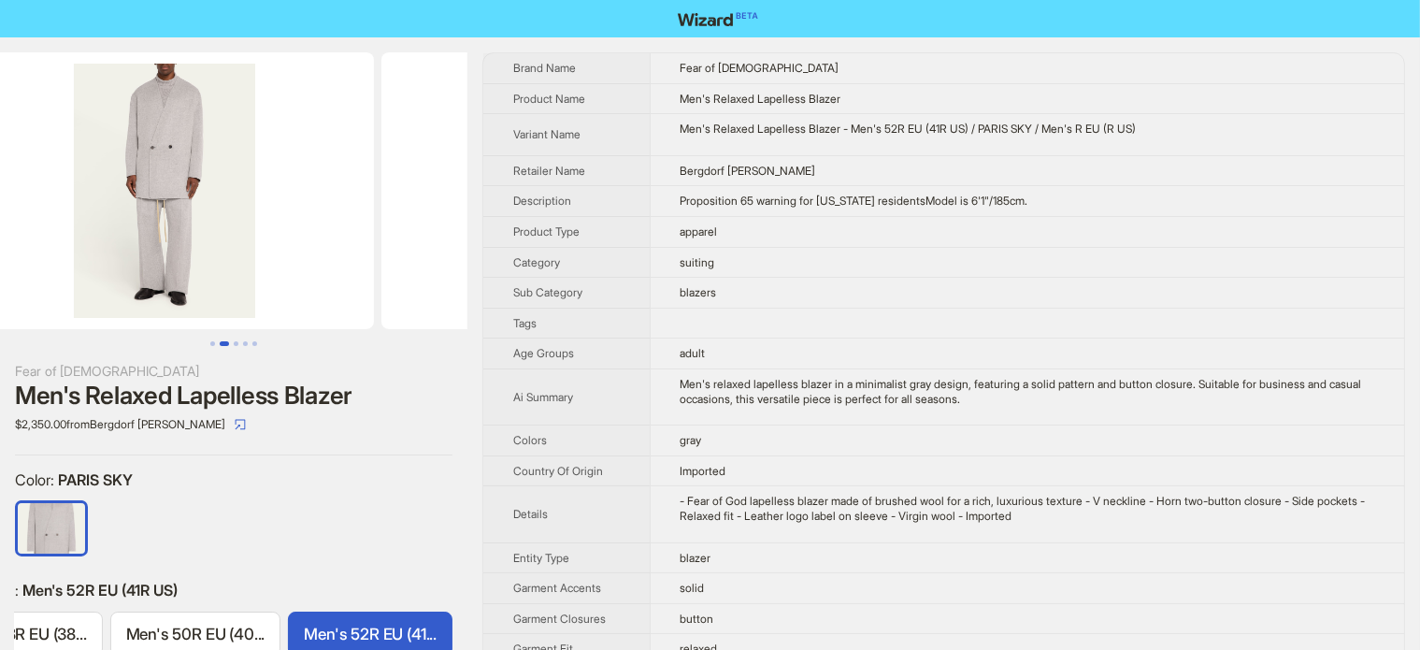
drag, startPoint x: 243, startPoint y: 268, endPoint x: 184, endPoint y: 268, distance: 58.9
click at [180, 268] on img at bounding box center [164, 190] width 419 height 277
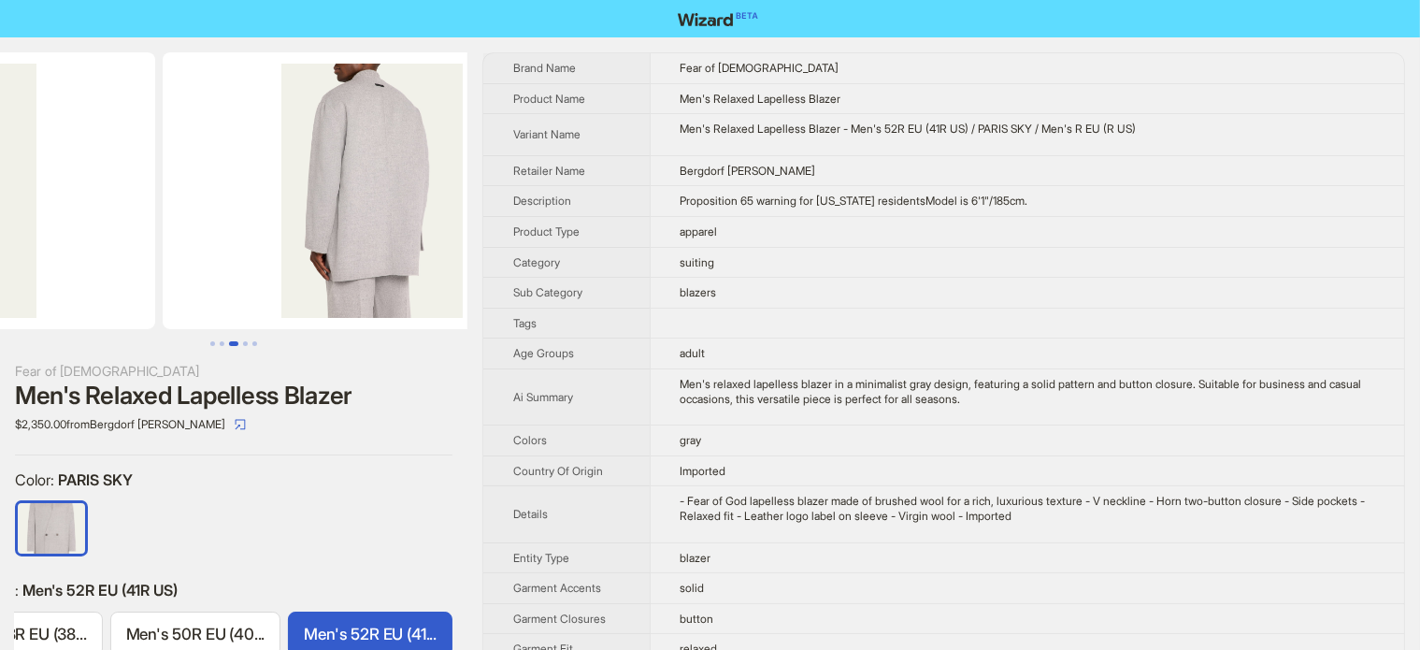
drag, startPoint x: 252, startPoint y: 237, endPoint x: 130, endPoint y: 269, distance: 126.8
click at [130, 271] on ul at bounding box center [234, 190] width 468 height 277
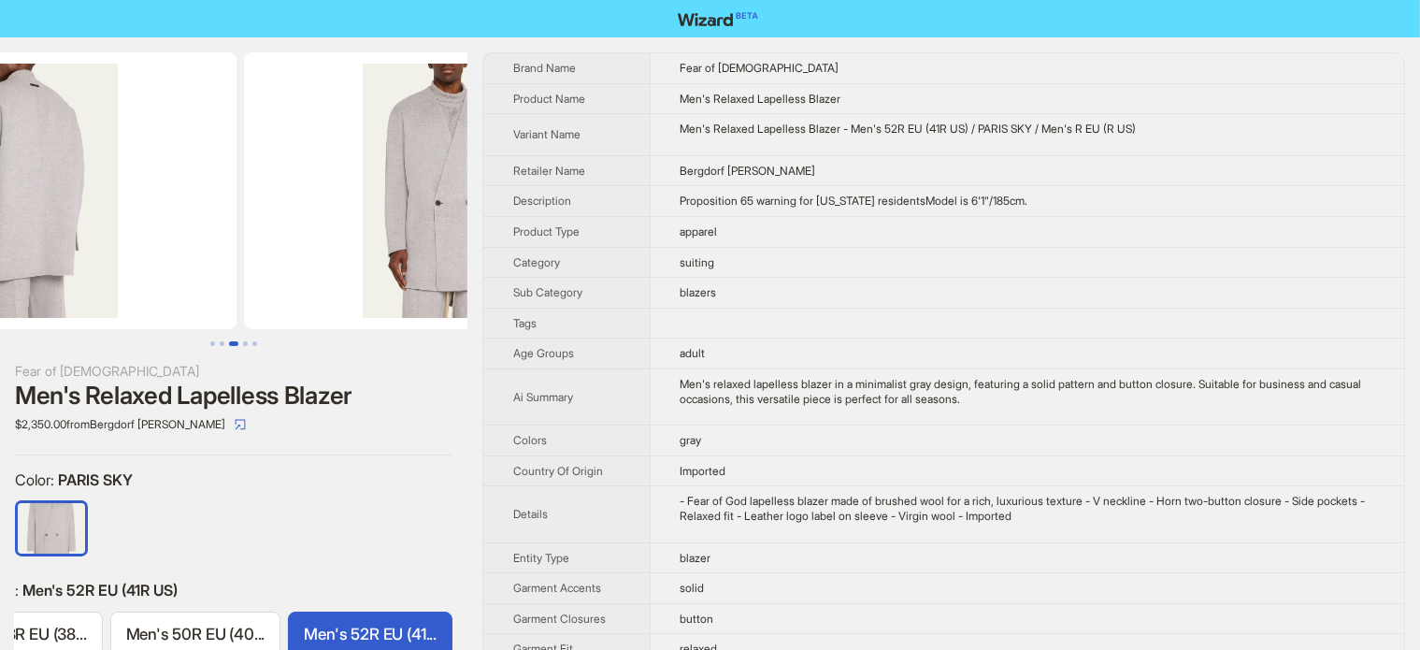
drag, startPoint x: 303, startPoint y: 267, endPoint x: 131, endPoint y: 268, distance: 172.1
click at [132, 267] on img at bounding box center [27, 190] width 419 height 277
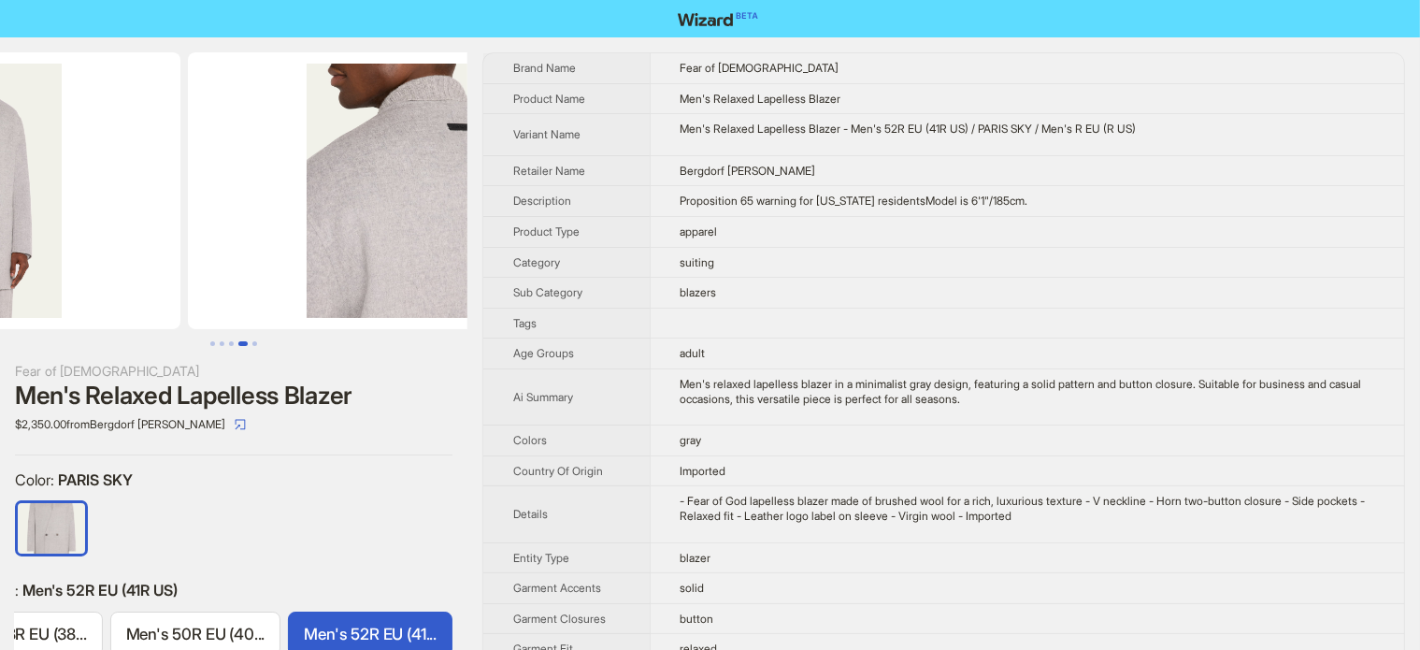
drag, startPoint x: 205, startPoint y: 267, endPoint x: 75, endPoint y: 268, distance: 130.0
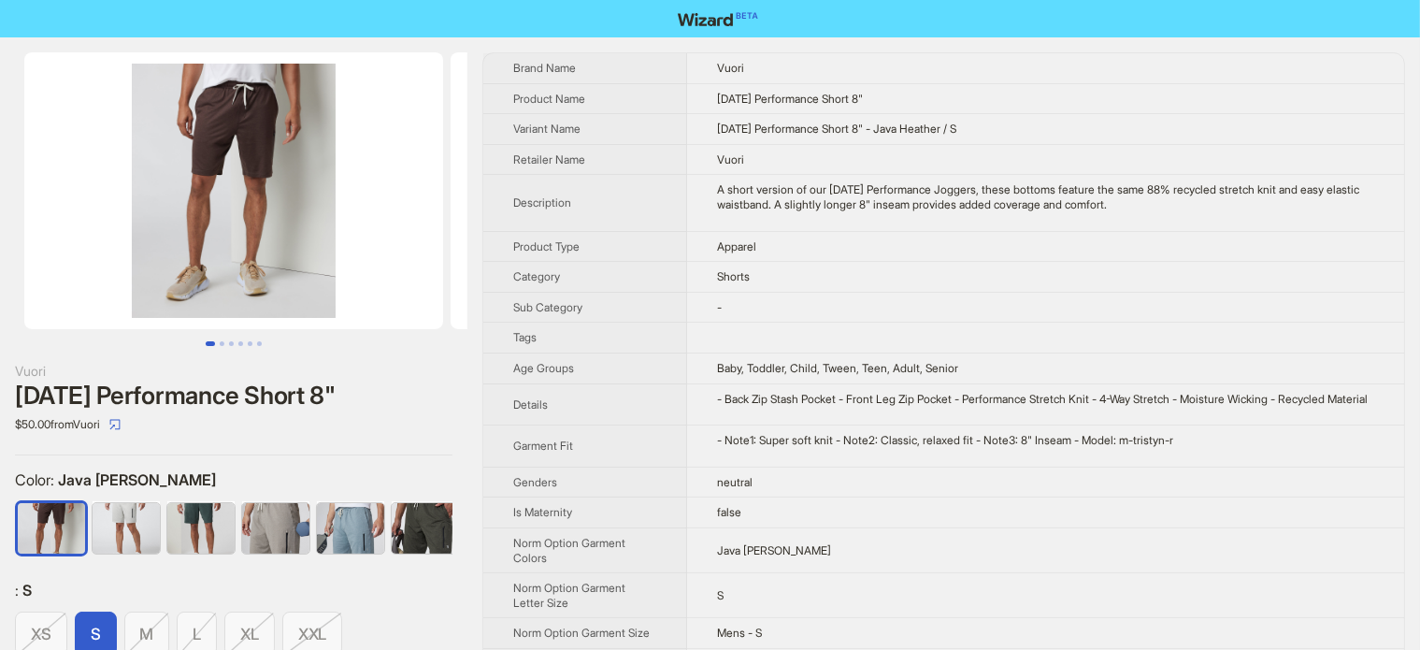
scroll to position [0, 191]
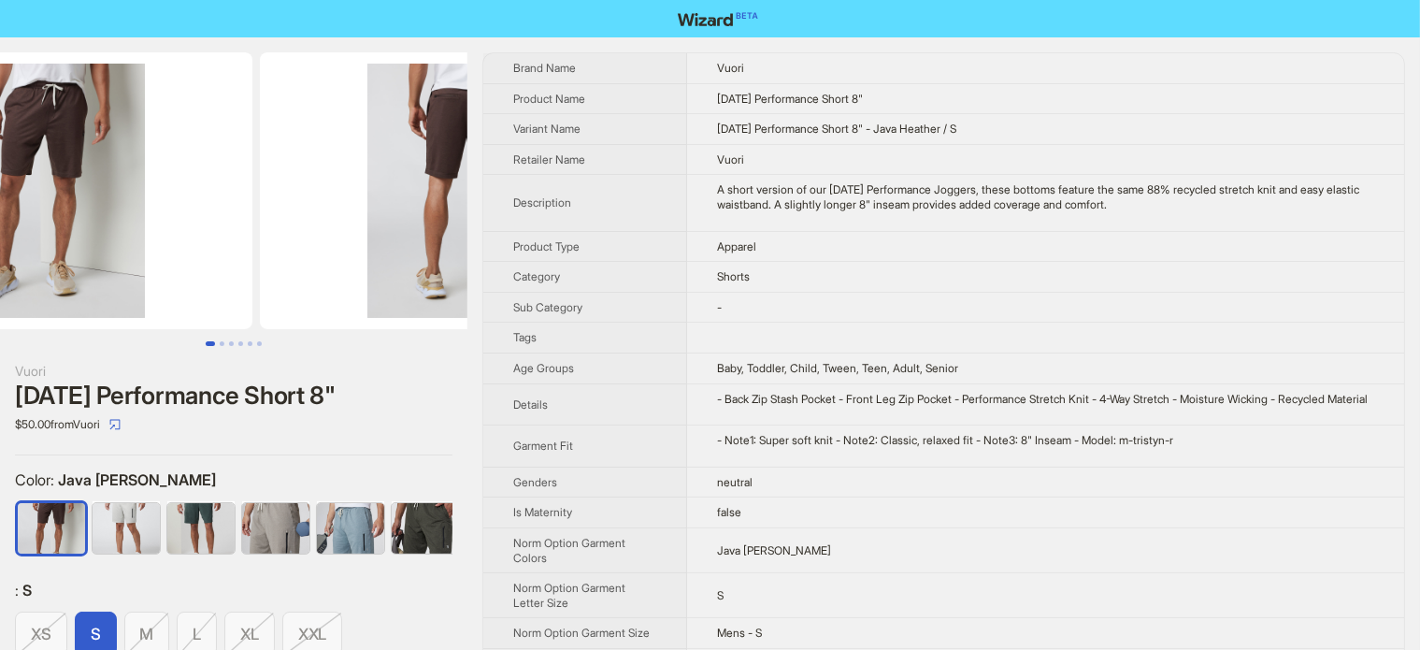
drag, startPoint x: 340, startPoint y: 153, endPoint x: 381, endPoint y: 39, distance: 121.0
click at [210, 160] on img at bounding box center [43, 190] width 419 height 277
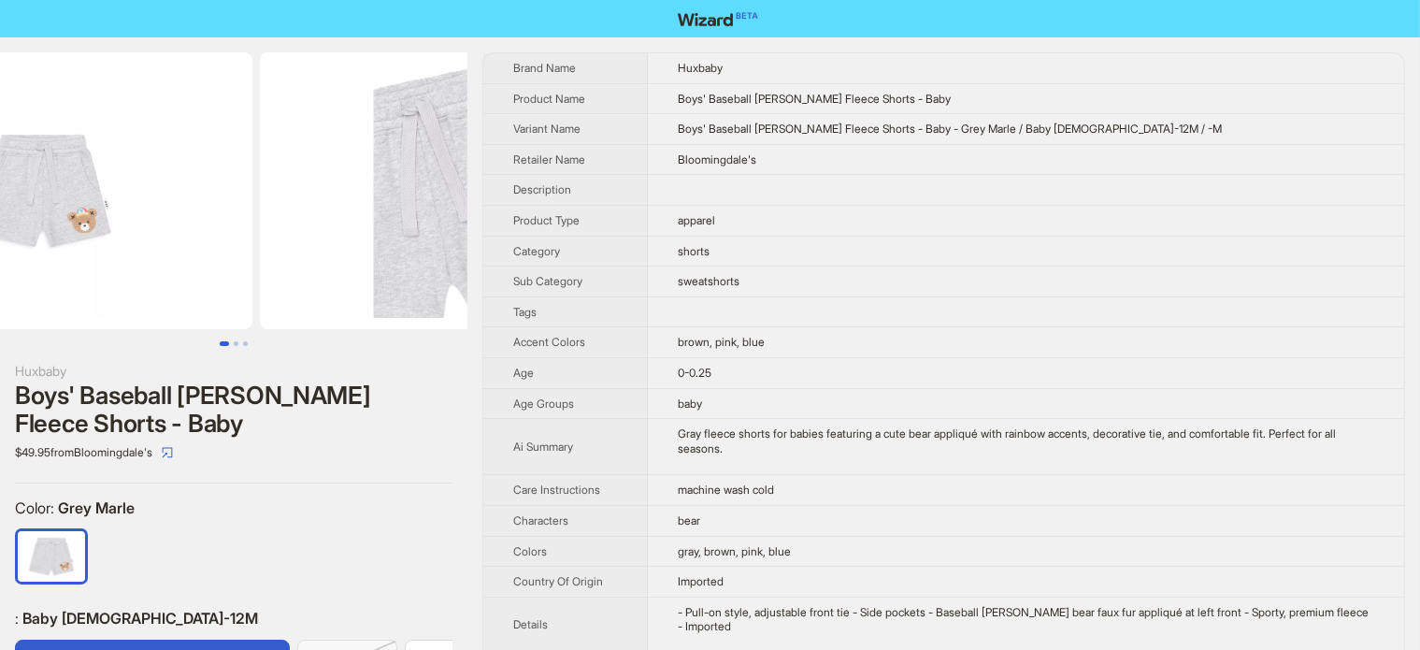
drag, startPoint x: 301, startPoint y: 227, endPoint x: 97, endPoint y: 227, distance: 203.9
click at [105, 233] on img at bounding box center [43, 190] width 419 height 277
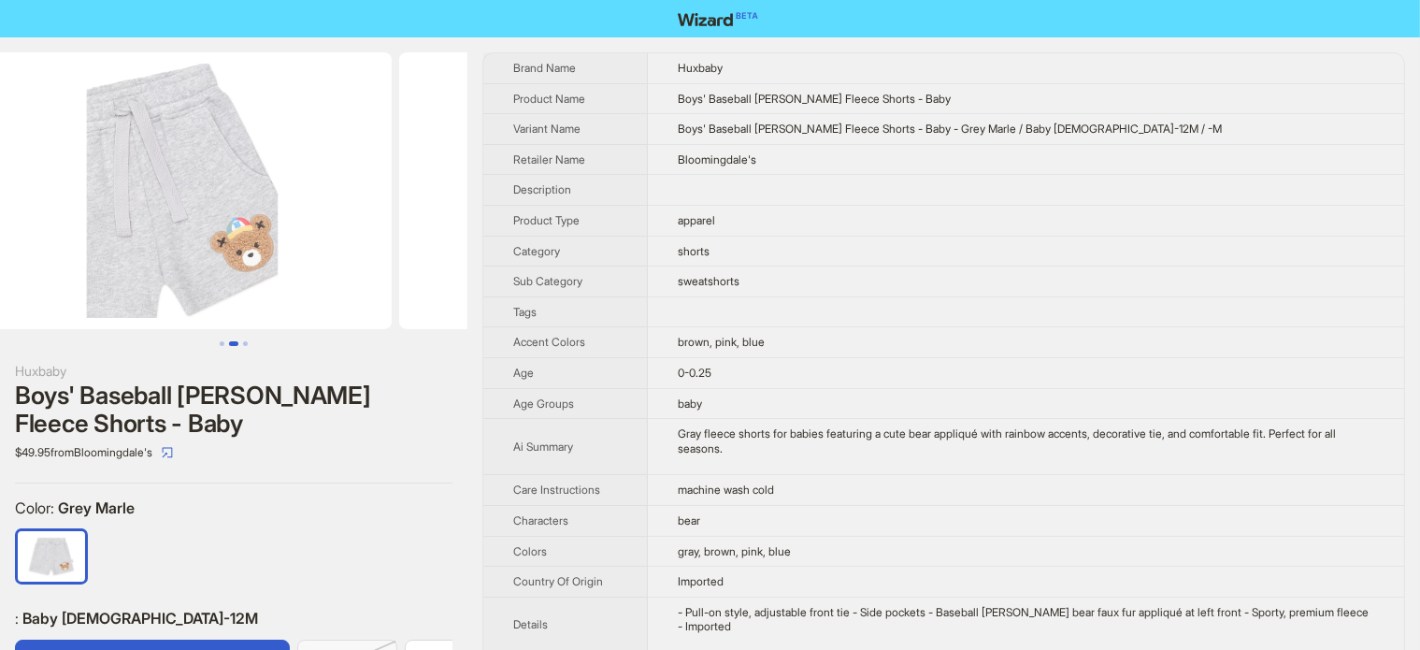
drag, startPoint x: 228, startPoint y: 202, endPoint x: 128, endPoint y: 122, distance: 127.8
click at [173, 190] on img at bounding box center [182, 190] width 419 height 277
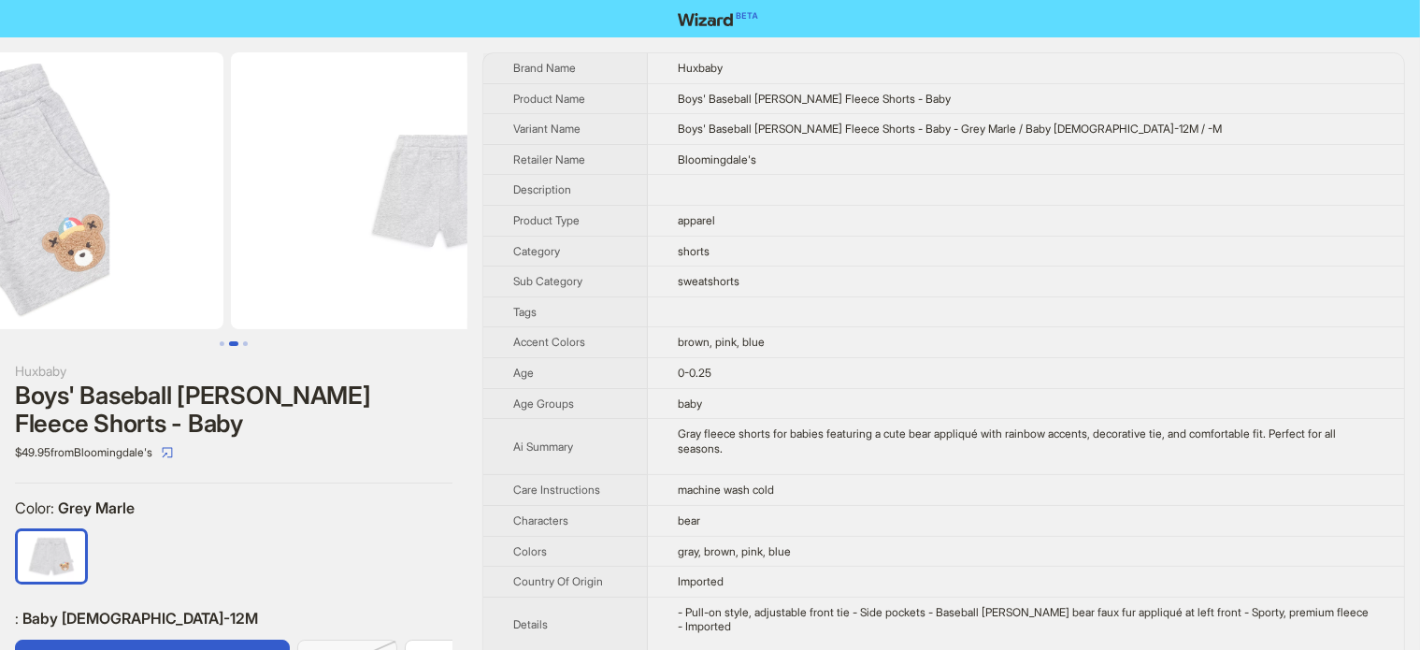
drag, startPoint x: 318, startPoint y: 165, endPoint x: 186, endPoint y: 177, distance: 132.4
click at [186, 177] on img at bounding box center [14, 190] width 419 height 277
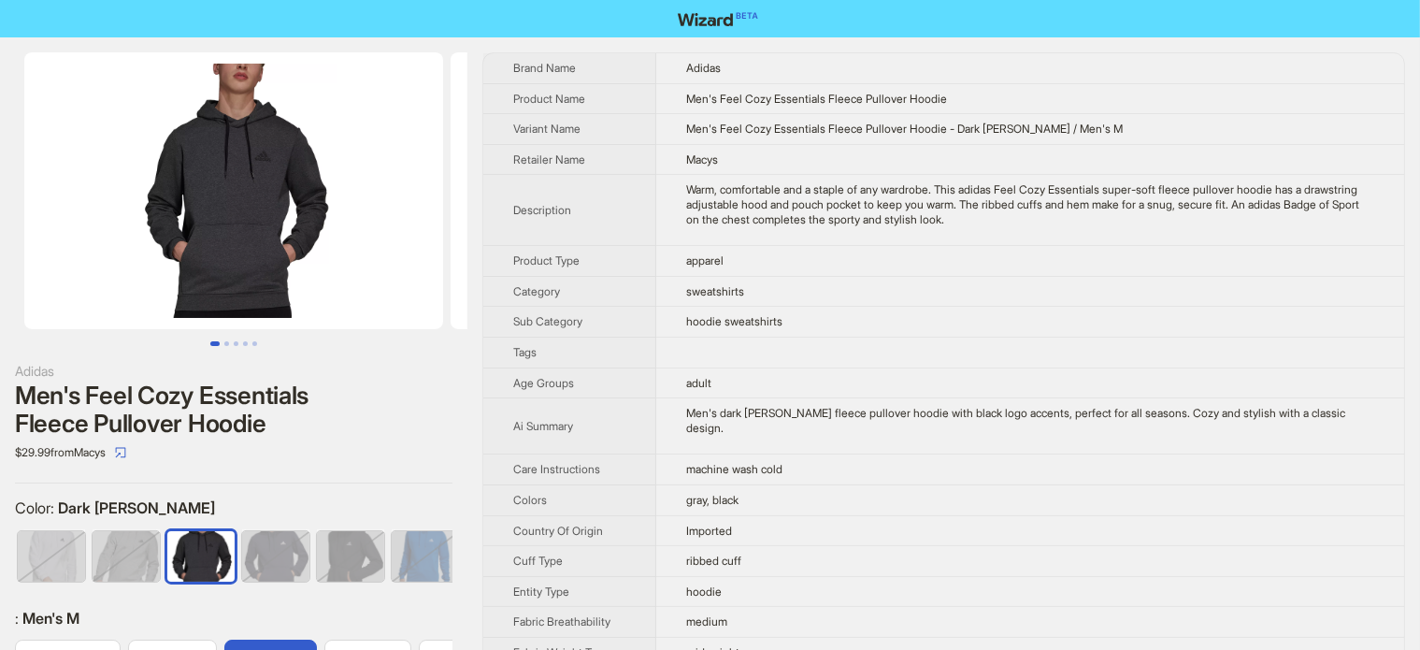
scroll to position [0, 77]
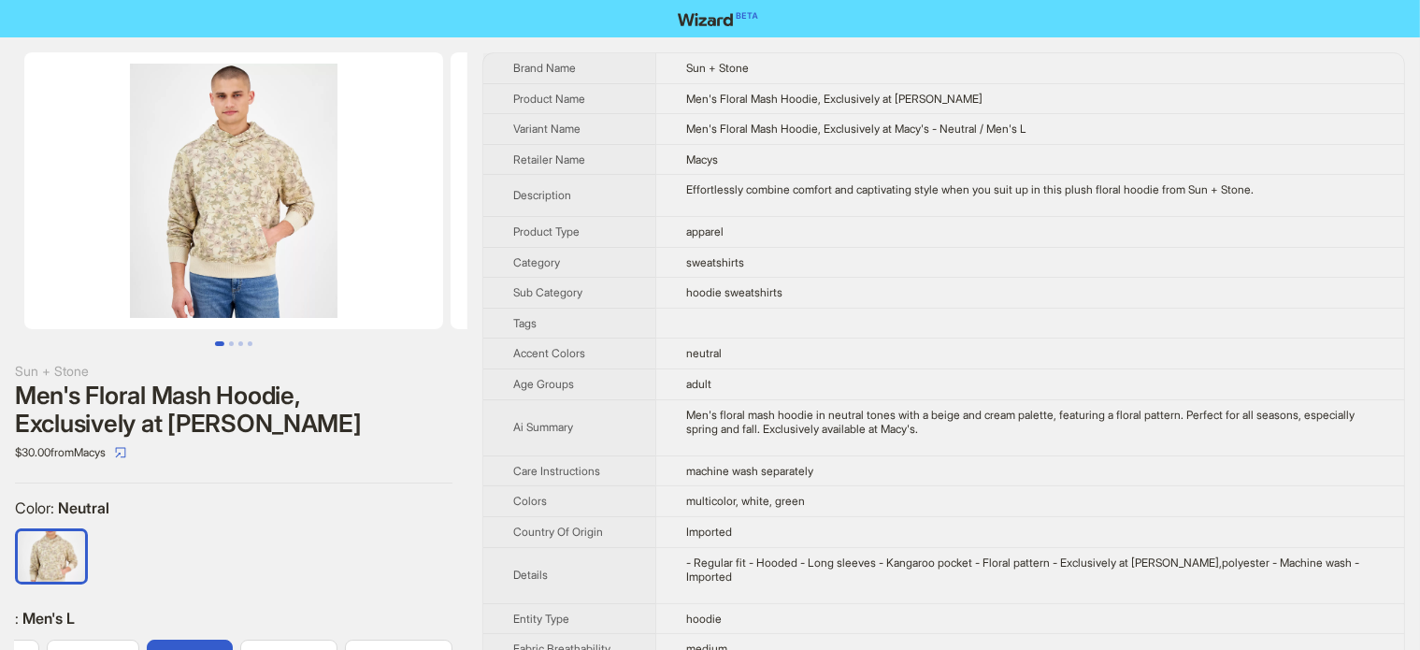
scroll to position [281, 0]
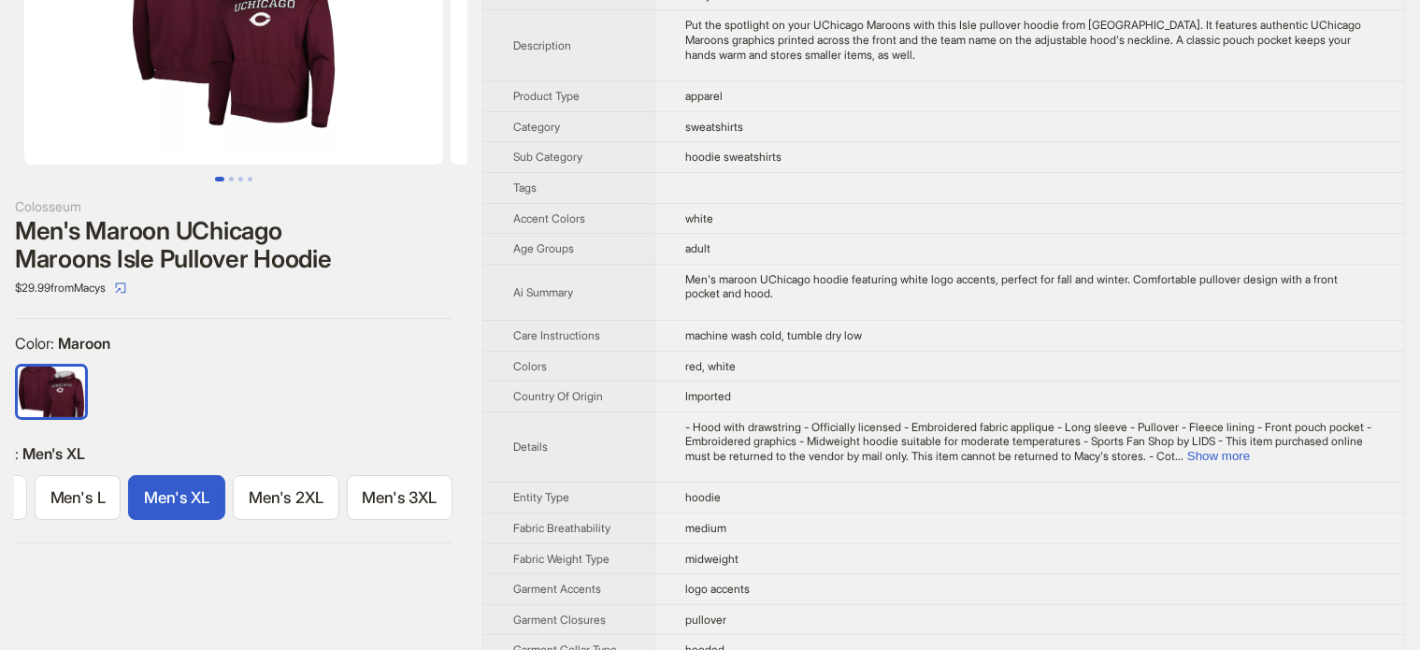
scroll to position [187, 0]
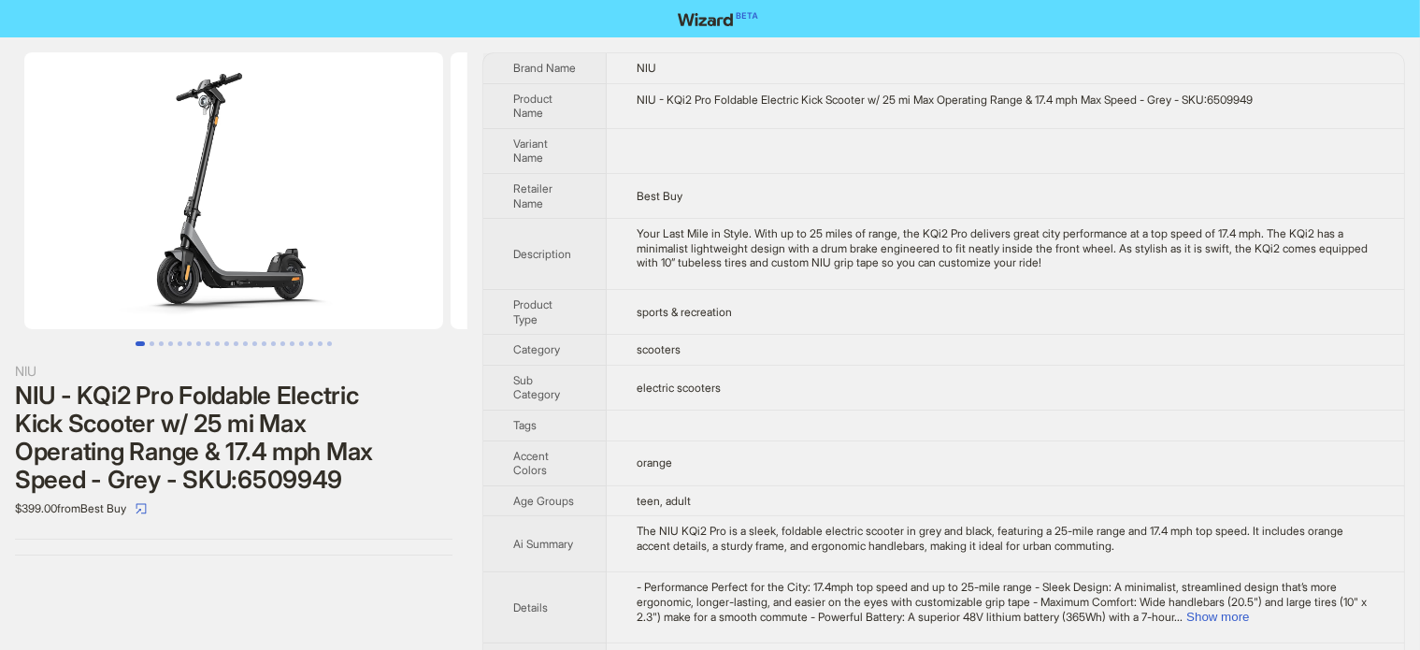
click at [48, 354] on div "NIU NIU - KQi2 Pro Foldable Electric Kick Scooter w/ 25 mi Max Operating Range …" at bounding box center [234, 303] width 468 height 533
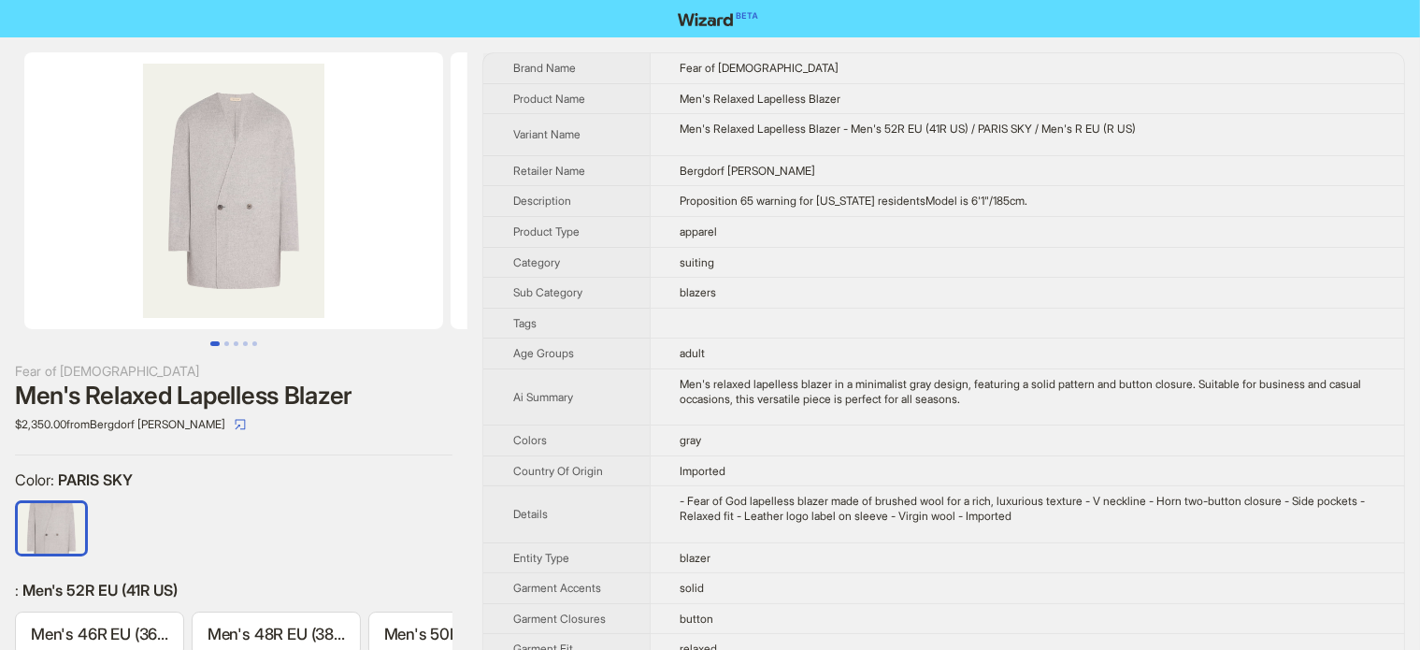
scroll to position [0, 292]
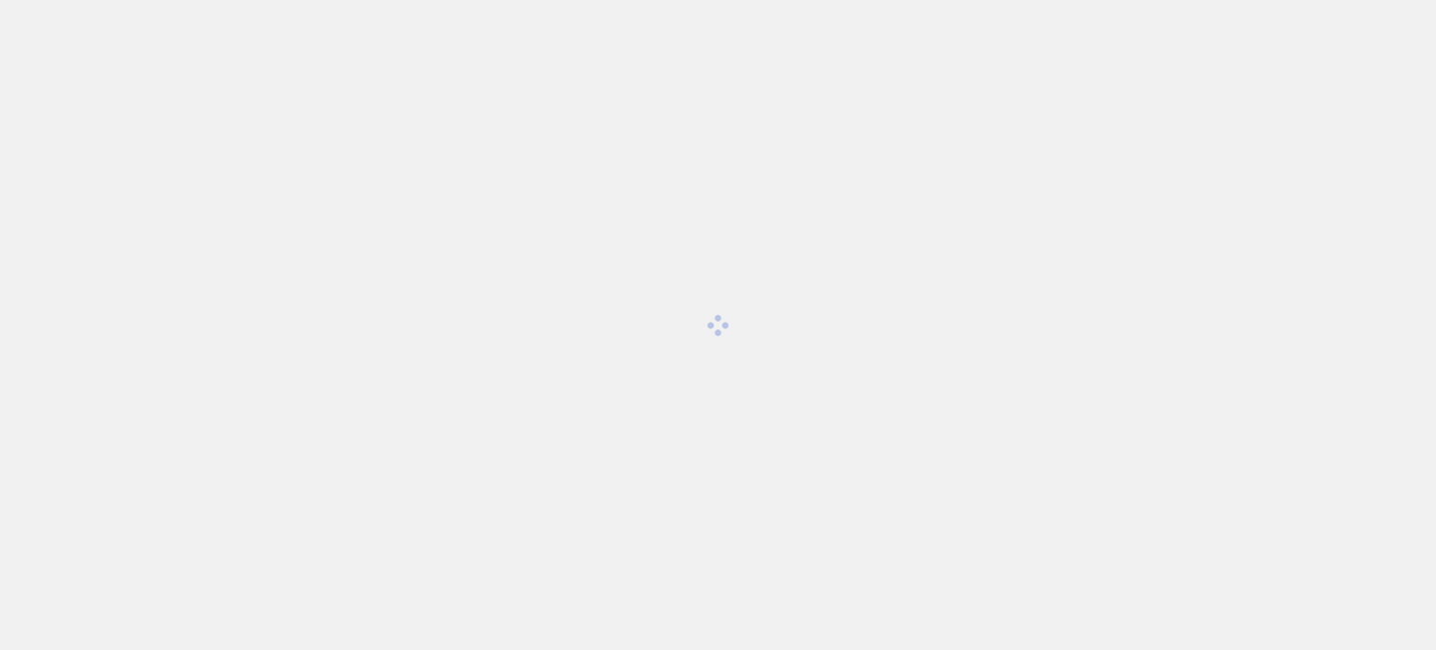
click at [794, 92] on div at bounding box center [718, 325] width 1436 height 650
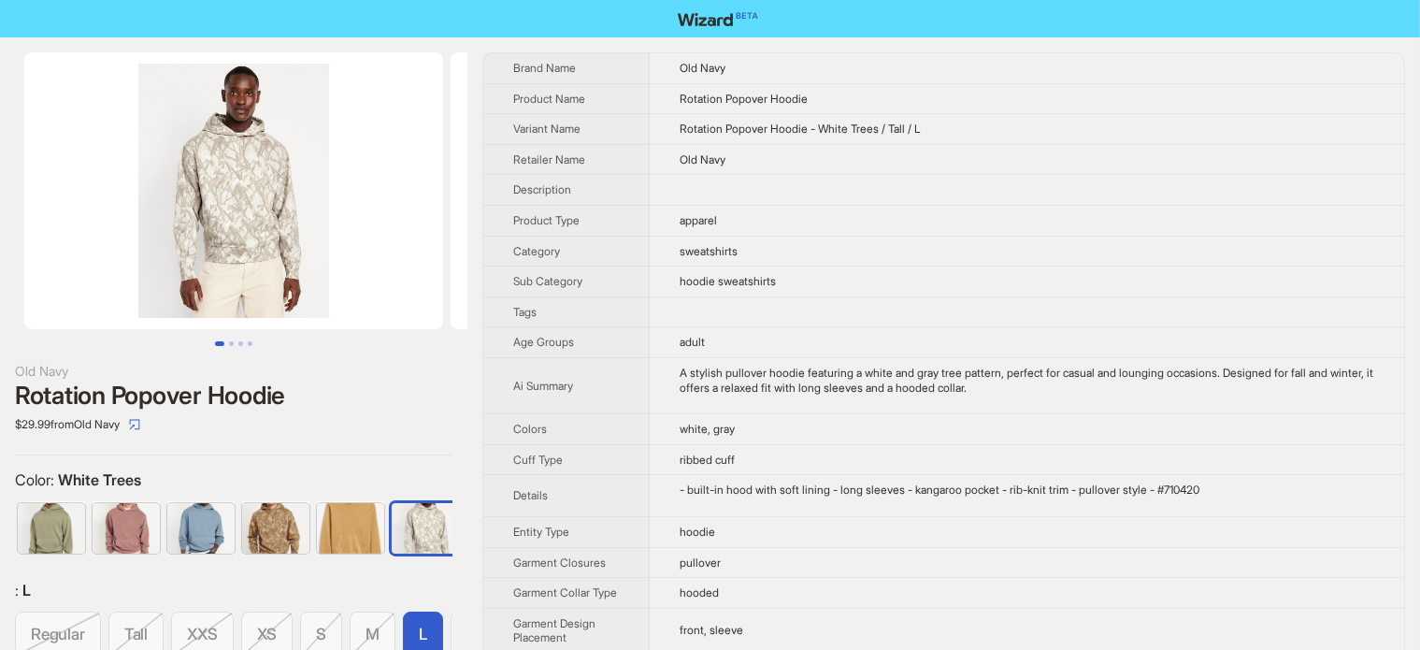
scroll to position [0, 135]
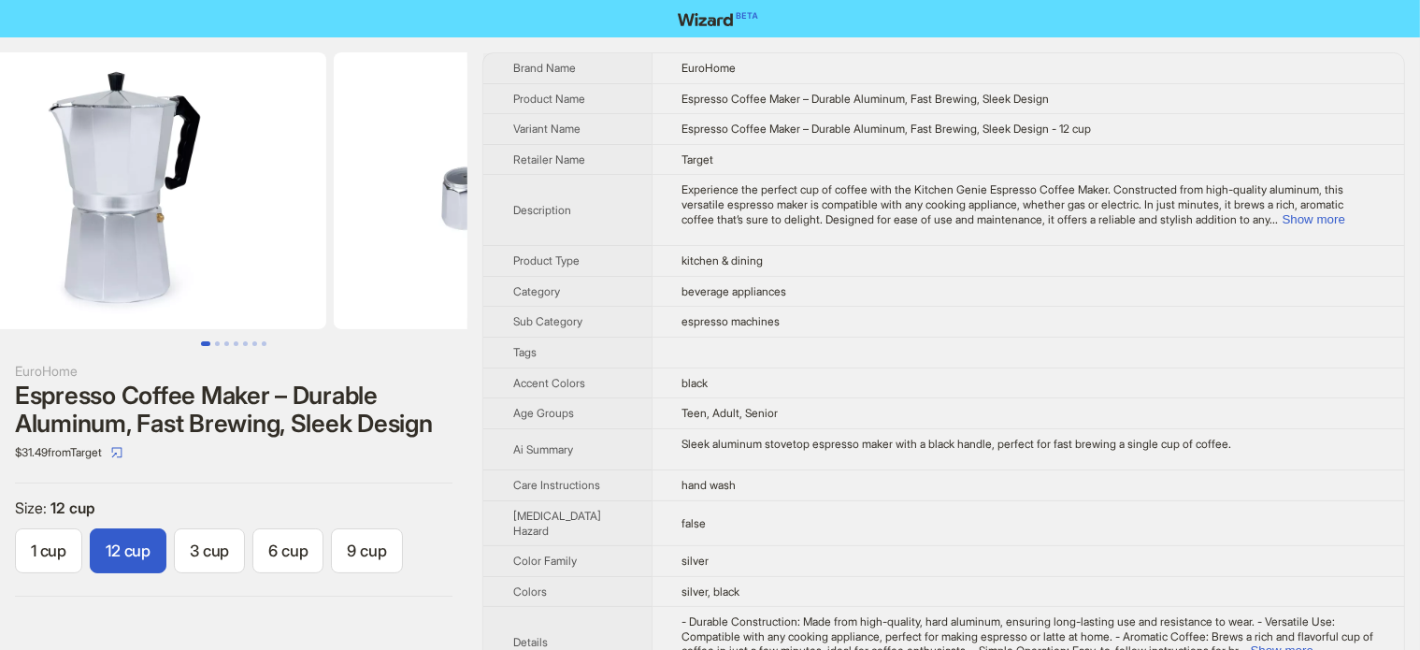
drag, startPoint x: 372, startPoint y: 181, endPoint x: 166, endPoint y: 224, distance: 211.1
click at [166, 224] on ul at bounding box center [234, 190] width 468 height 277
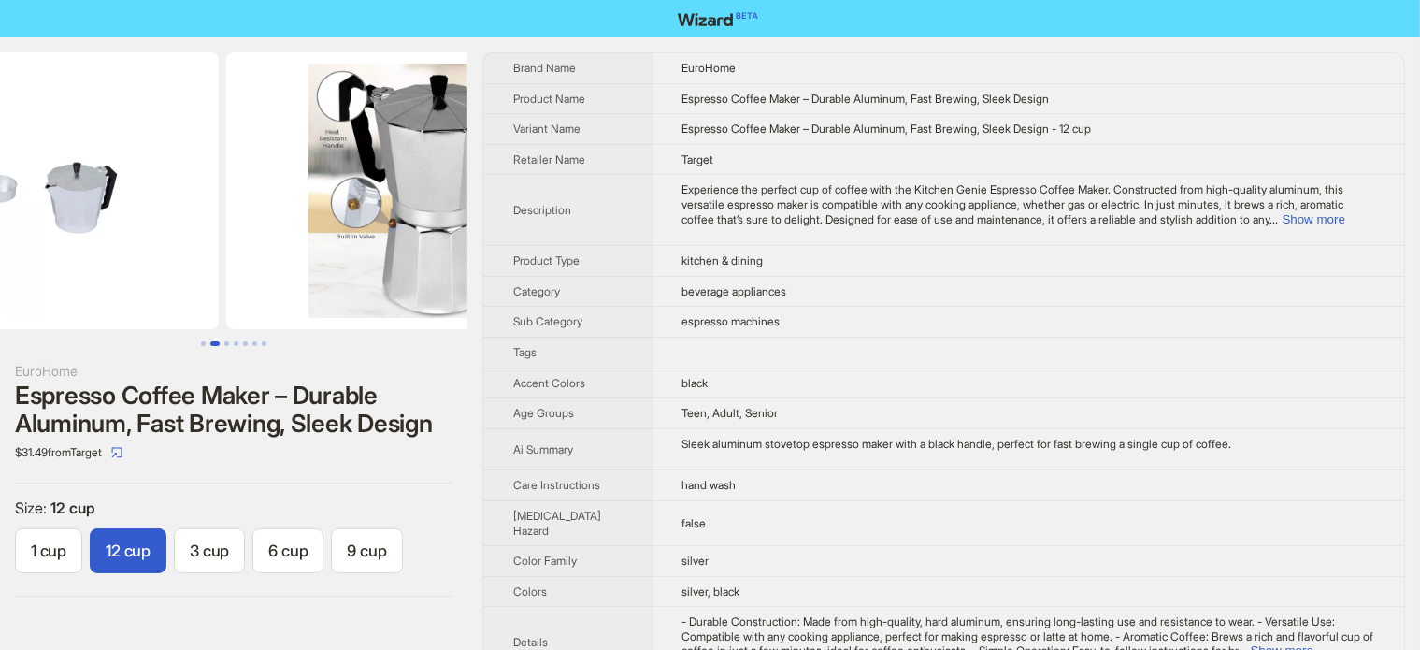
drag, startPoint x: 313, startPoint y: 223, endPoint x: 158, endPoint y: 228, distance: 155.3
click at [158, 228] on img at bounding box center [9, 190] width 419 height 277
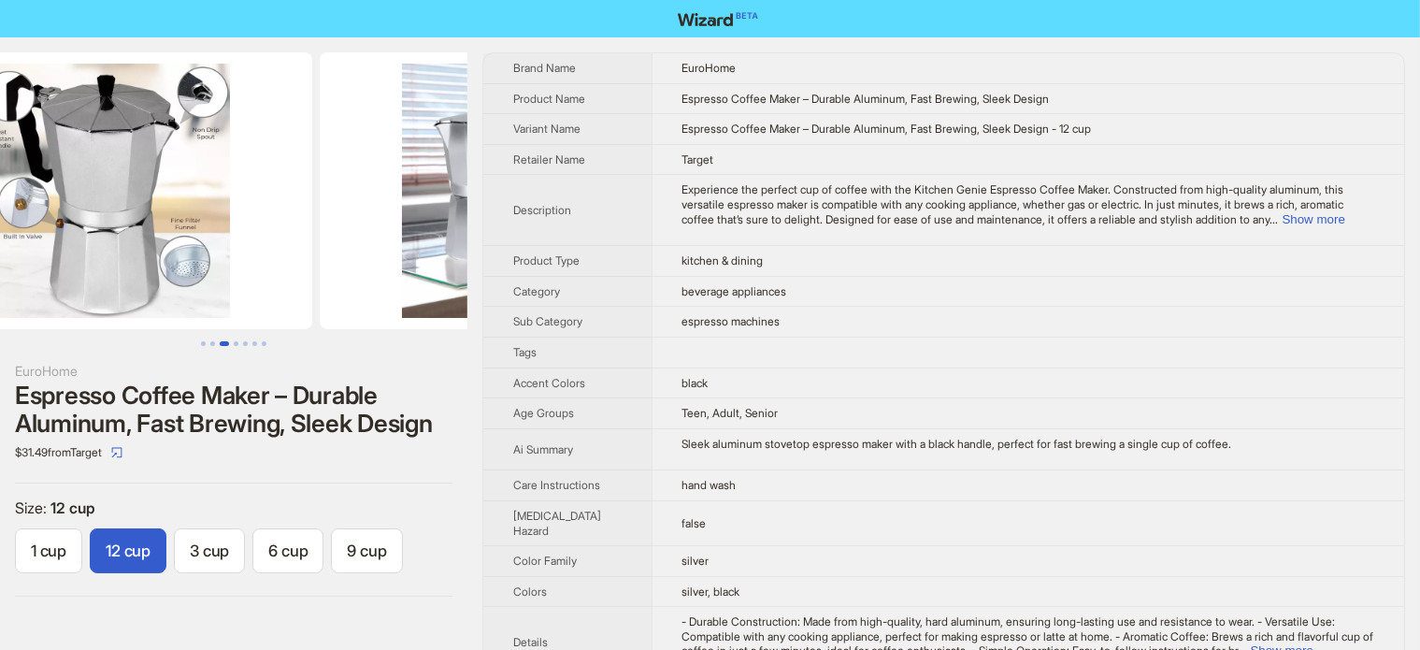
drag, startPoint x: 312, startPoint y: 231, endPoint x: 219, endPoint y: 239, distance: 93.9
click at [220, 239] on img at bounding box center [102, 190] width 419 height 277
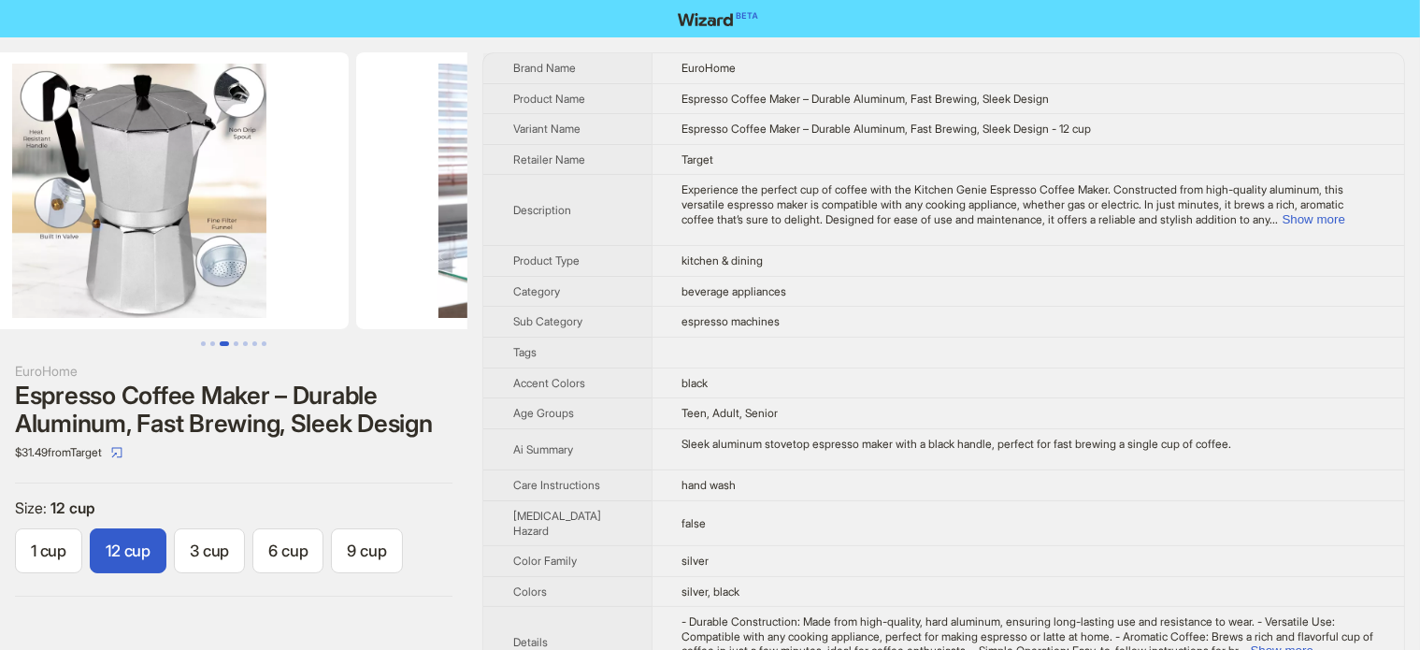
drag, startPoint x: 302, startPoint y: 186, endPoint x: 118, endPoint y: 120, distance: 195.8
click at [131, 137] on img at bounding box center [139, 190] width 419 height 277
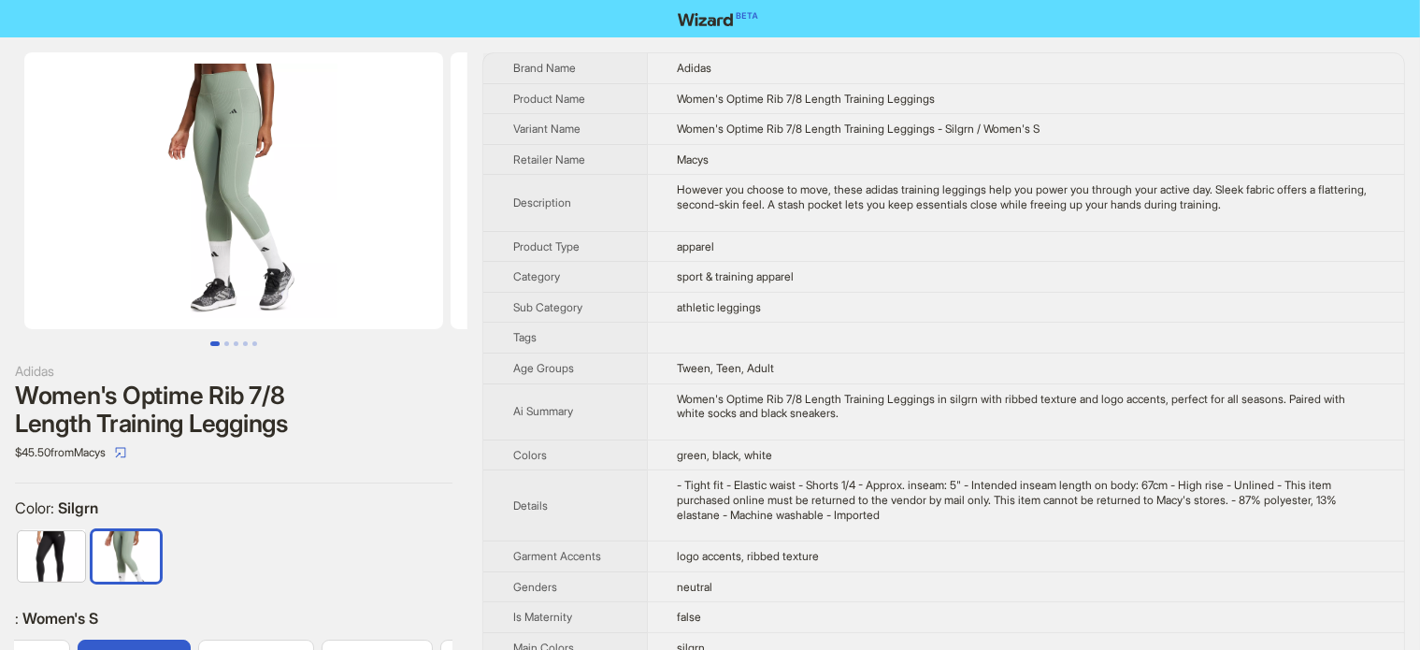
scroll to position [0, 102]
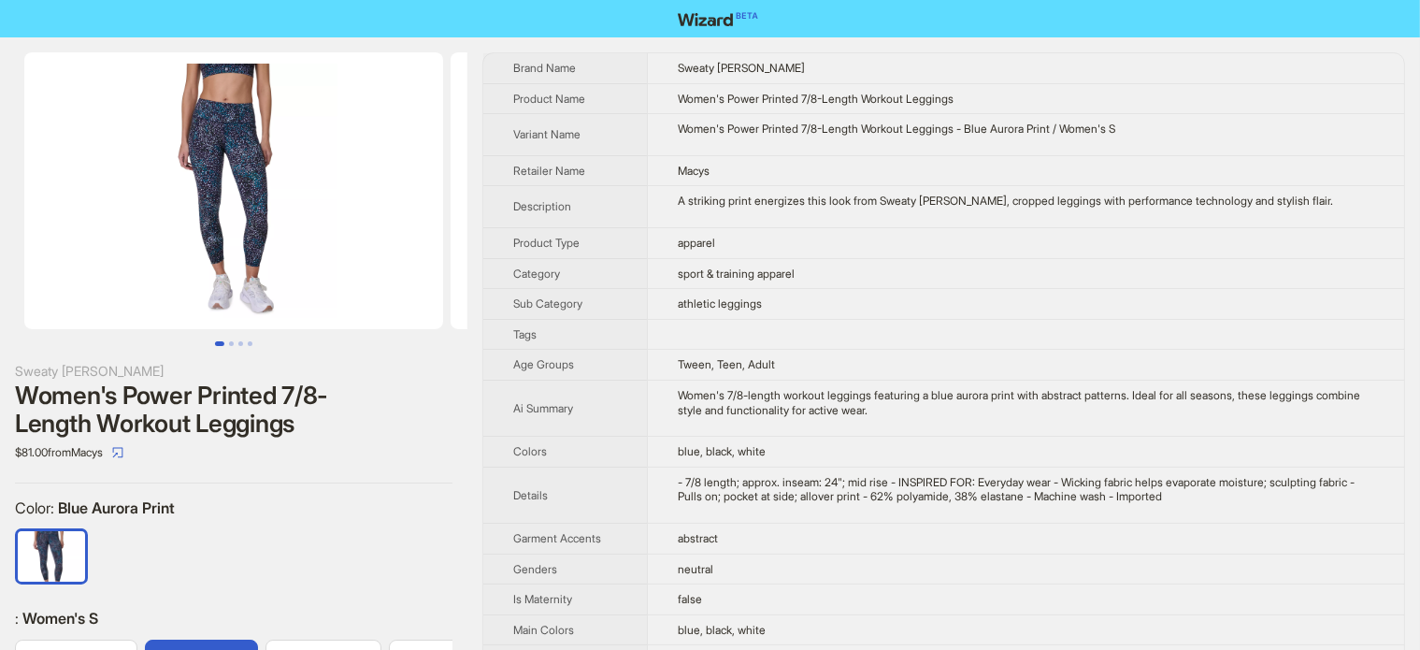
scroll to position [0, 102]
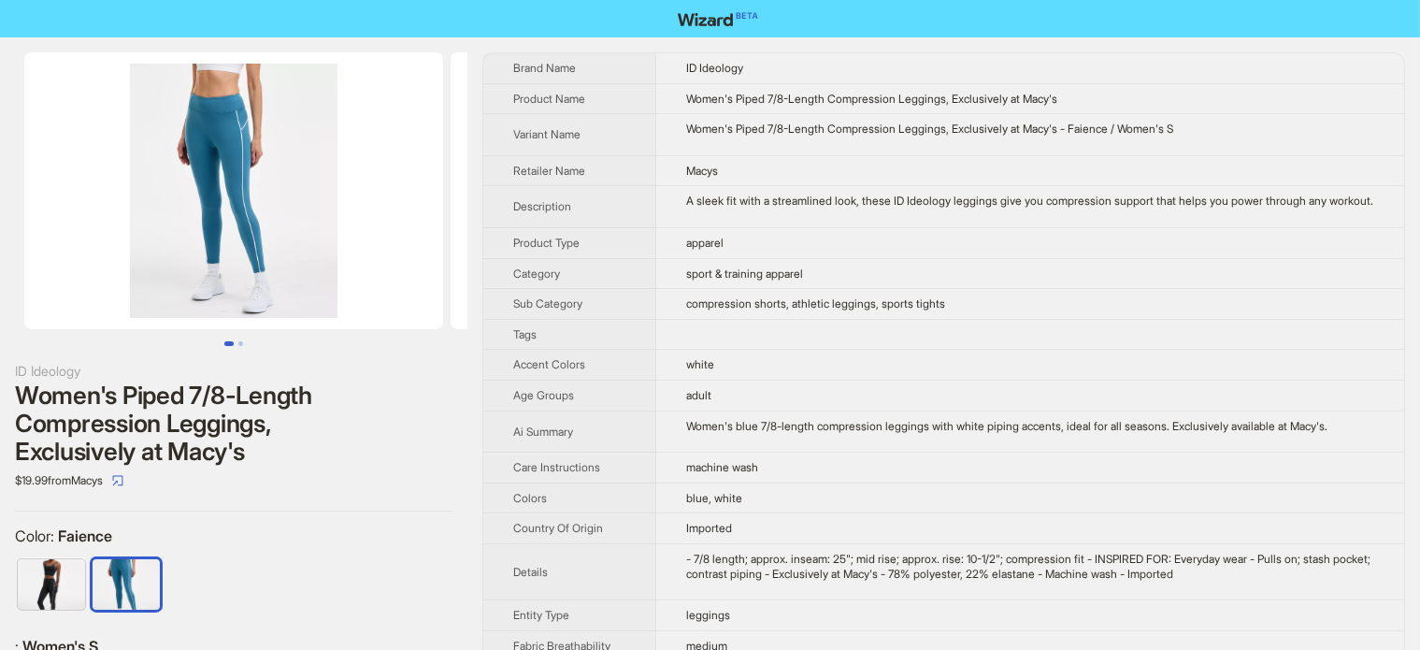
scroll to position [0, 102]
